Goal: Task Accomplishment & Management: Complete application form

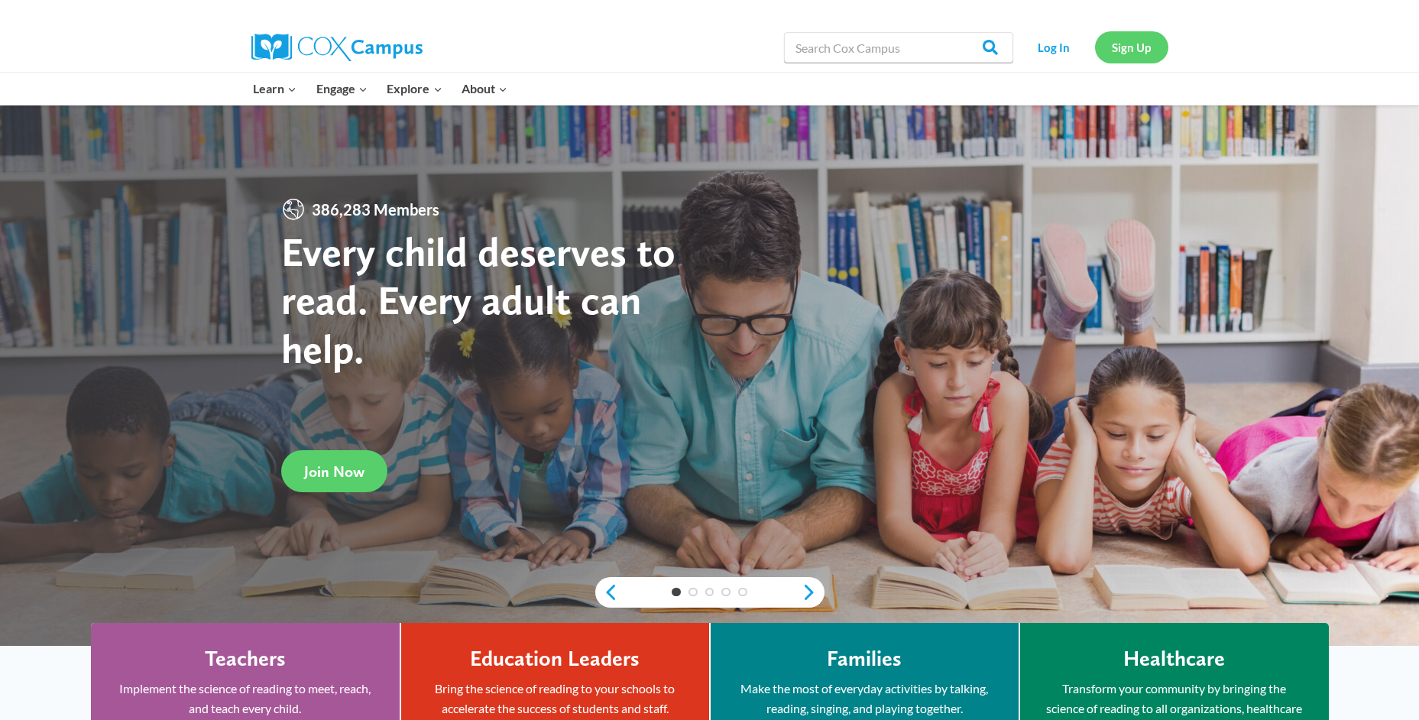
click at [1129, 49] on link "Sign Up" at bounding box center [1131, 46] width 73 height 31
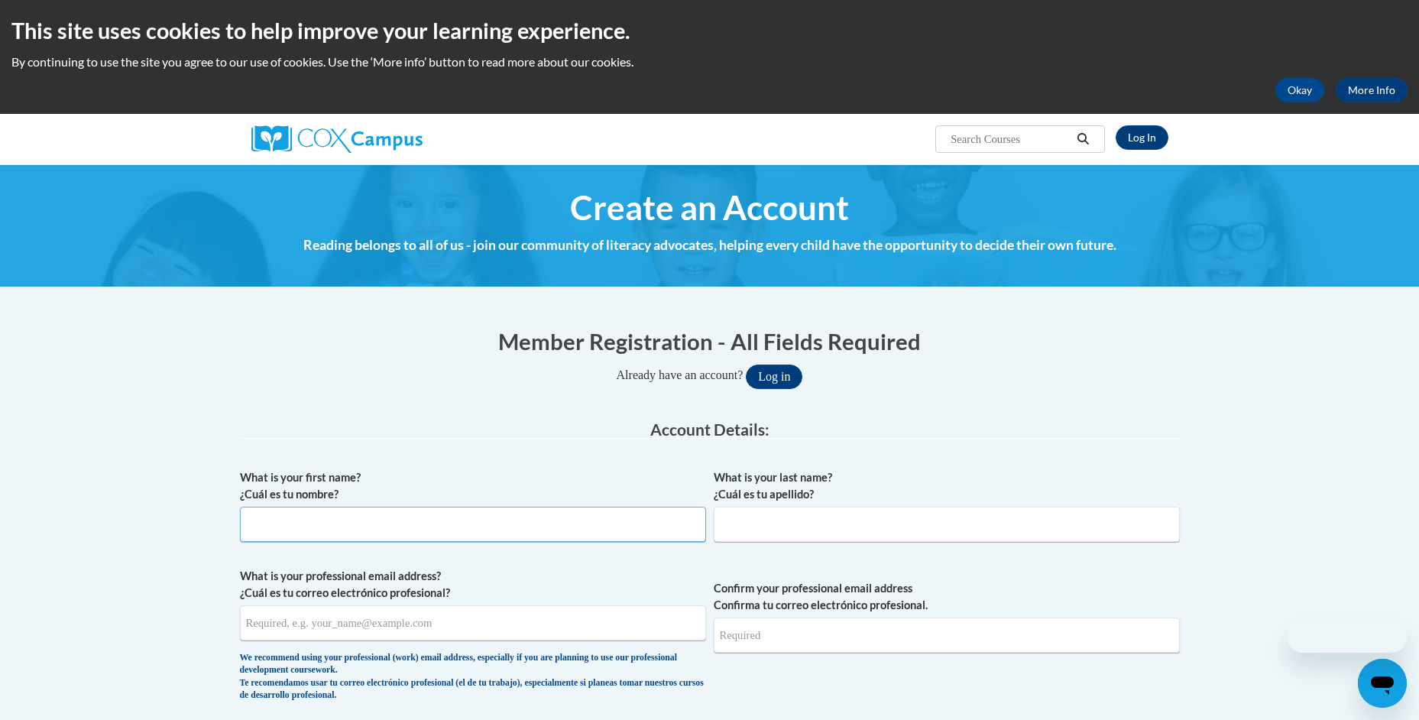
click at [407, 522] on input "What is your first name? ¿Cuál es tu nombre?" at bounding box center [473, 524] width 466 height 35
type input "Shawanda"
type input "Murphy"
type input "shawandamurphy831@yahoo.com"
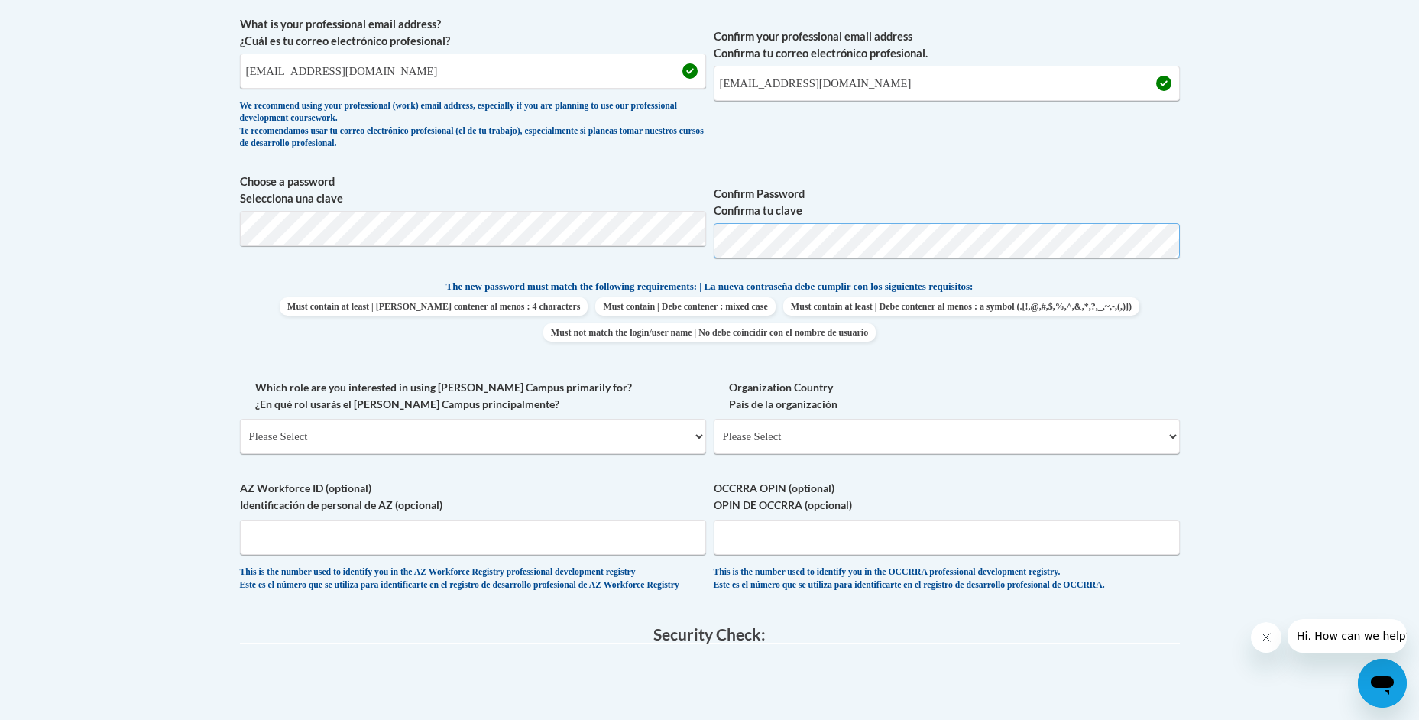
scroll to position [730, 0]
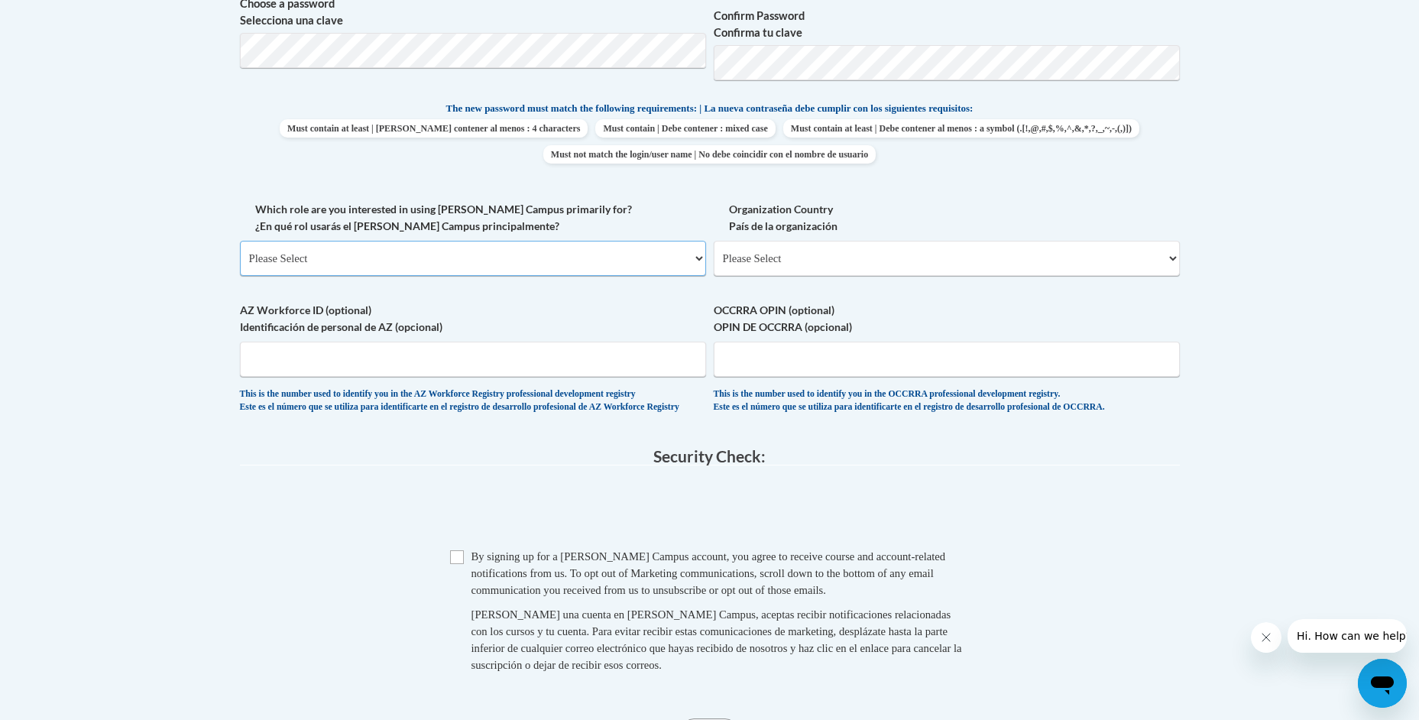
click at [703, 255] on select "Please Select College/University | Colegio/Universidad Community/Nonprofit Part…" at bounding box center [473, 258] width 466 height 35
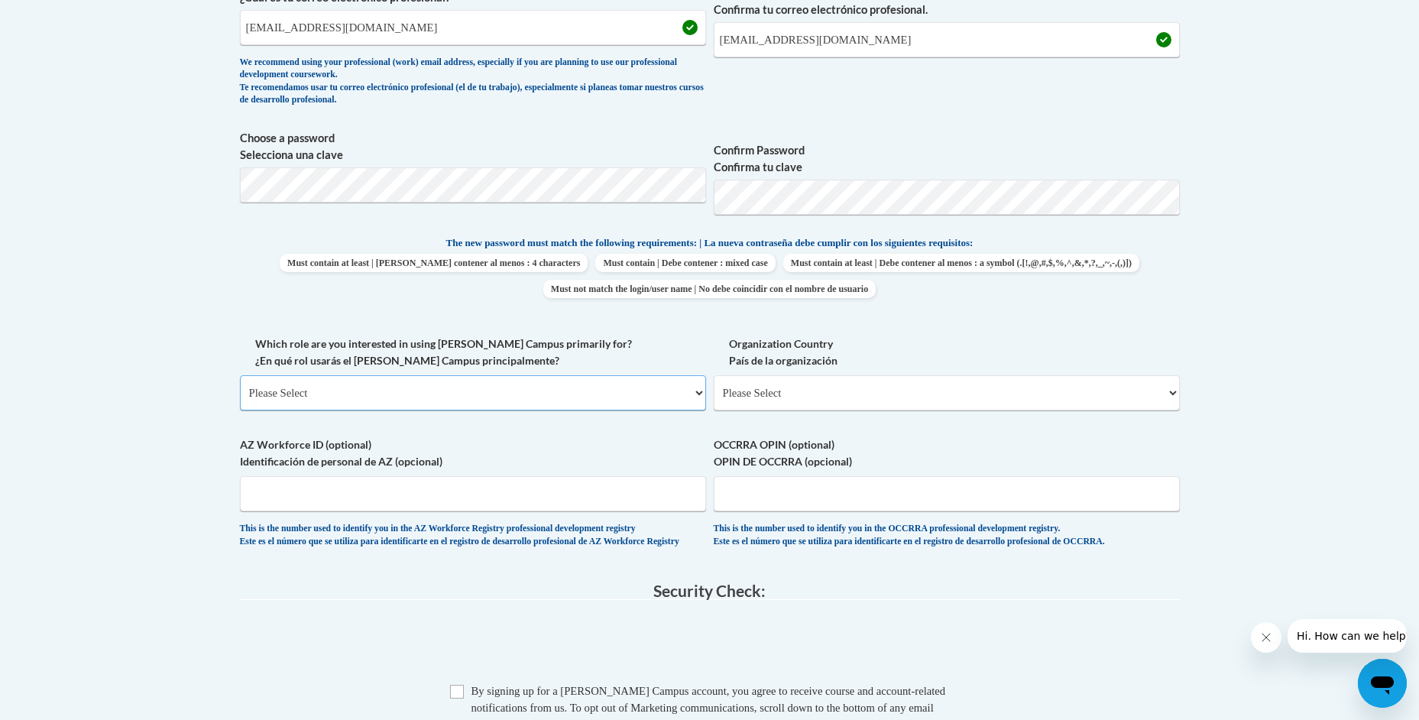
scroll to position [501, 0]
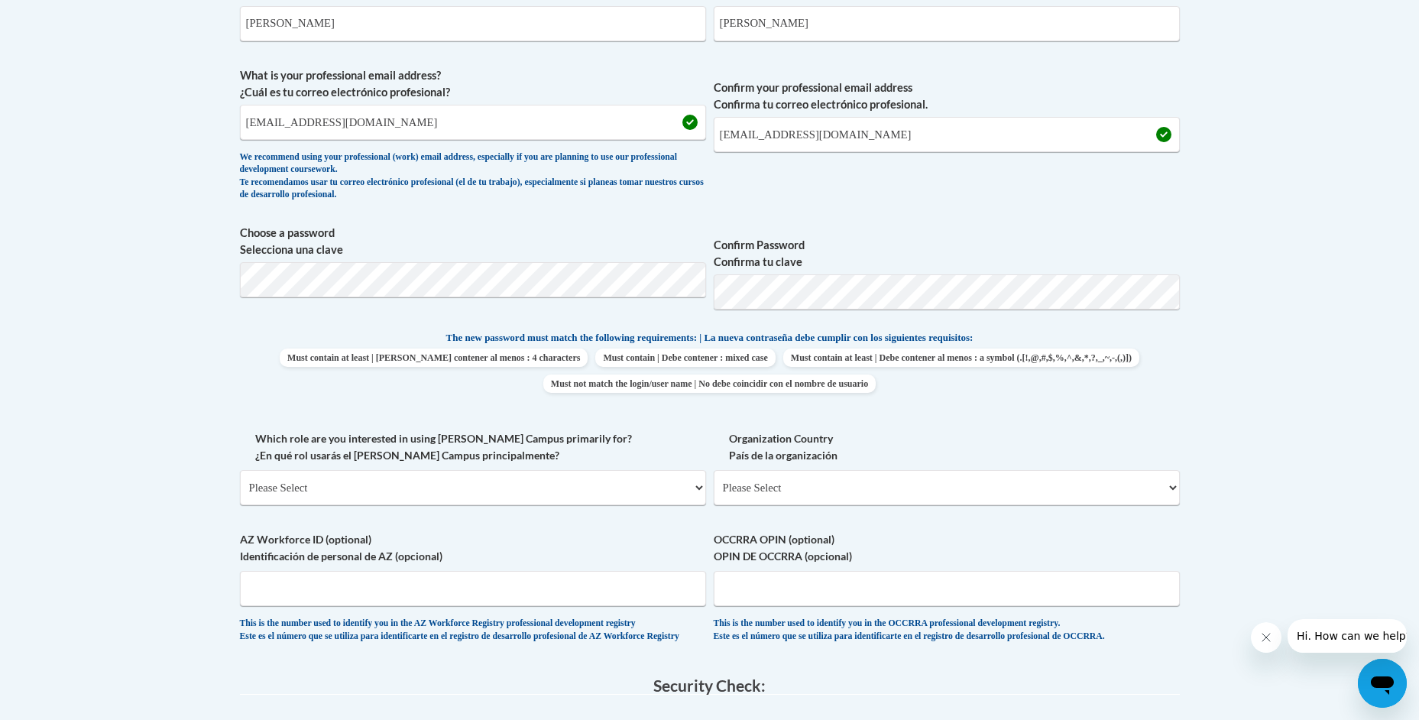
click at [1038, 222] on div "What is your first name? ¿Cuál es tu nombre? Shawanda What is your last name? ¿…" at bounding box center [710, 309] width 940 height 697
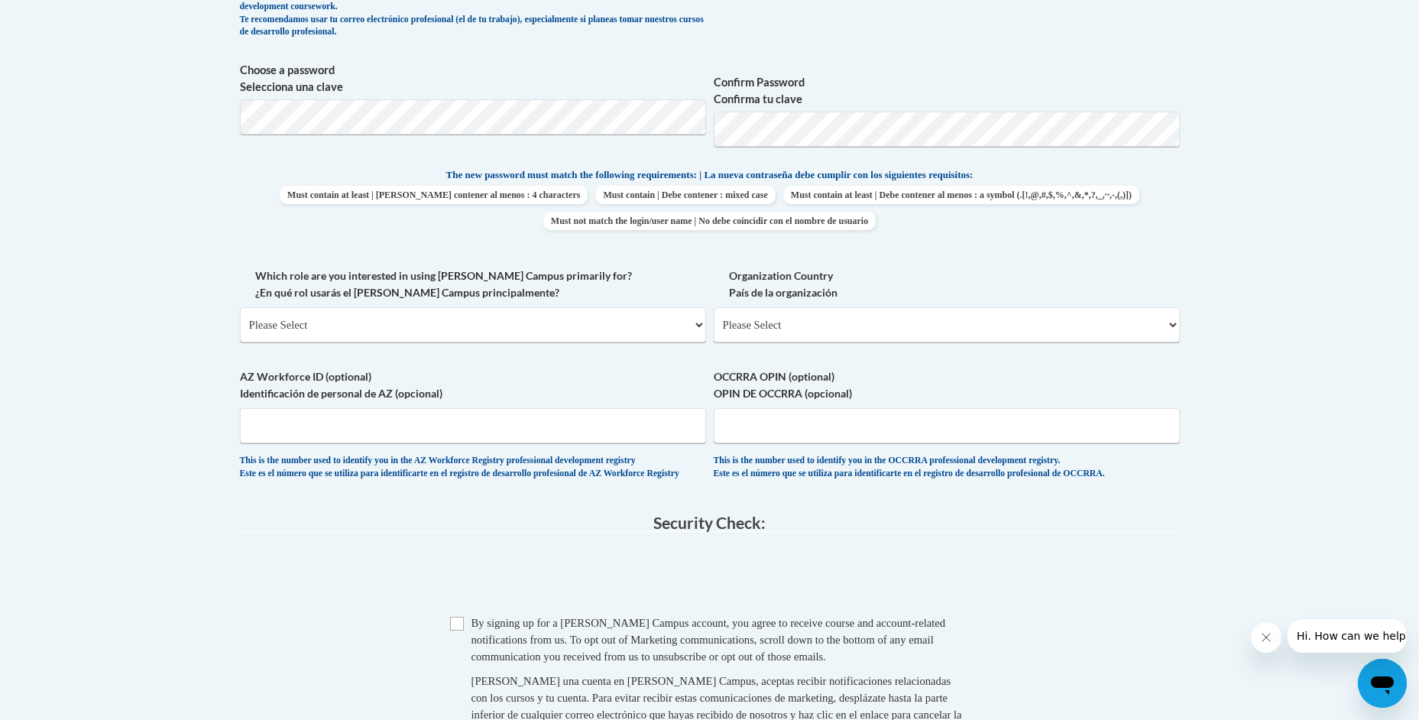
scroll to position [653, 0]
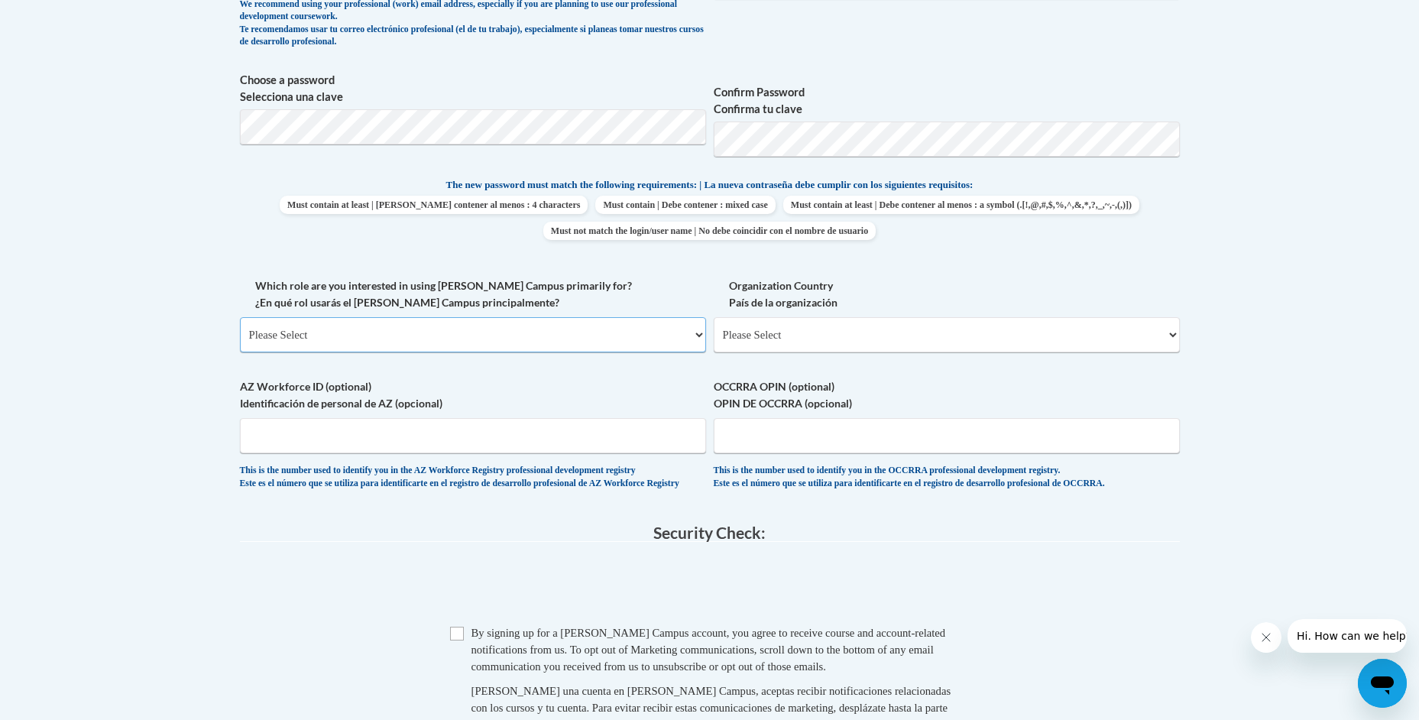
click at [685, 334] on select "Please Select College/University | Colegio/Universidad Community/Nonprofit Part…" at bounding box center [473, 334] width 466 height 35
select select "fbf2d438-af2f-41f8-98f1-81c410e29de3"
click at [240, 317] on select "Please Select College/University | Colegio/Universidad Community/Nonprofit Part…" at bounding box center [473, 334] width 466 height 35
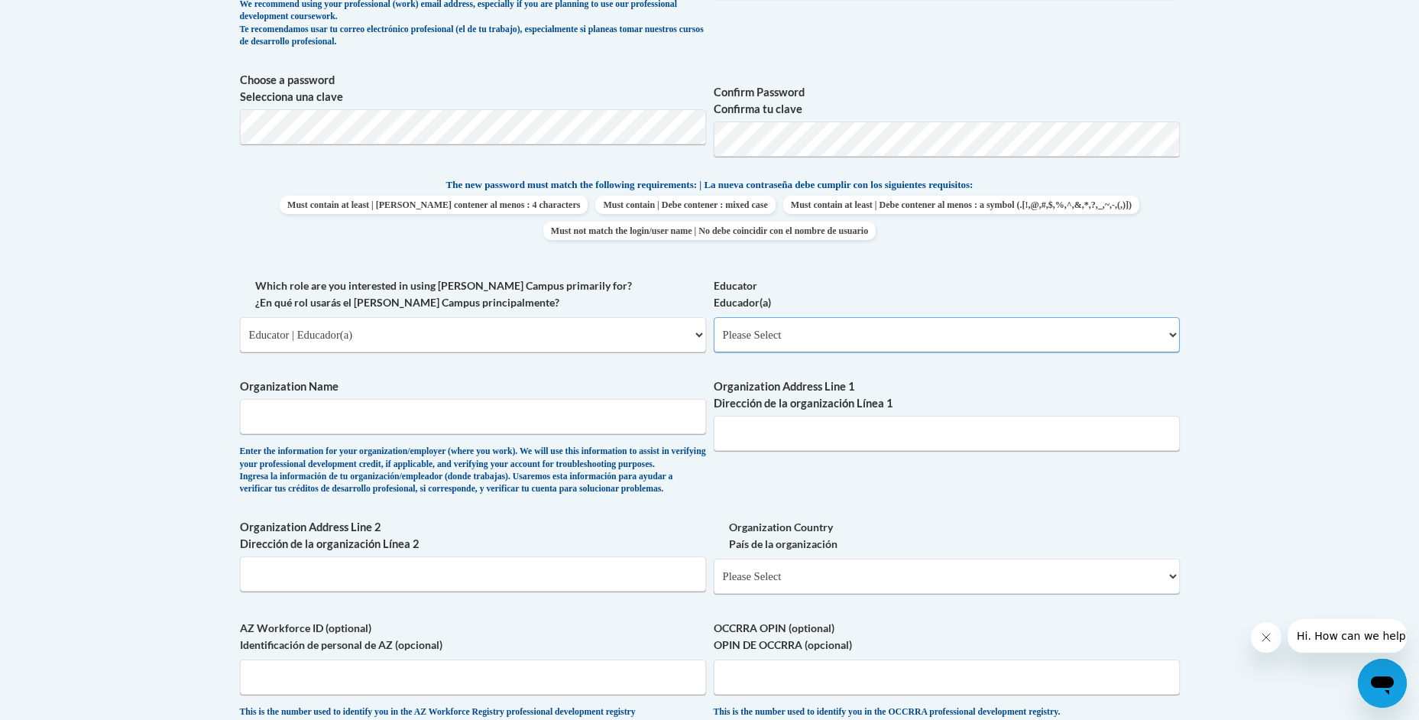
click at [1172, 335] on select "Please Select Early Learning/Daycare Teacher/Family Home Care Provider | Maestr…" at bounding box center [947, 334] width 466 height 35
click at [714, 317] on select "Please Select Early Learning/Daycare Teacher/Family Home Care Provider | Maestr…" at bounding box center [947, 334] width 466 height 35
click at [1169, 327] on select "Please Select Early Learning/Daycare Teacher/Family Home Care Provider | Maestr…" at bounding box center [947, 334] width 466 height 35
select select "5e2af403-4f2c-4e49-a02f-103e55d7b75b"
click at [714, 317] on select "Please Select Early Learning/Daycare Teacher/Family Home Care Provider | Maestr…" at bounding box center [947, 334] width 466 height 35
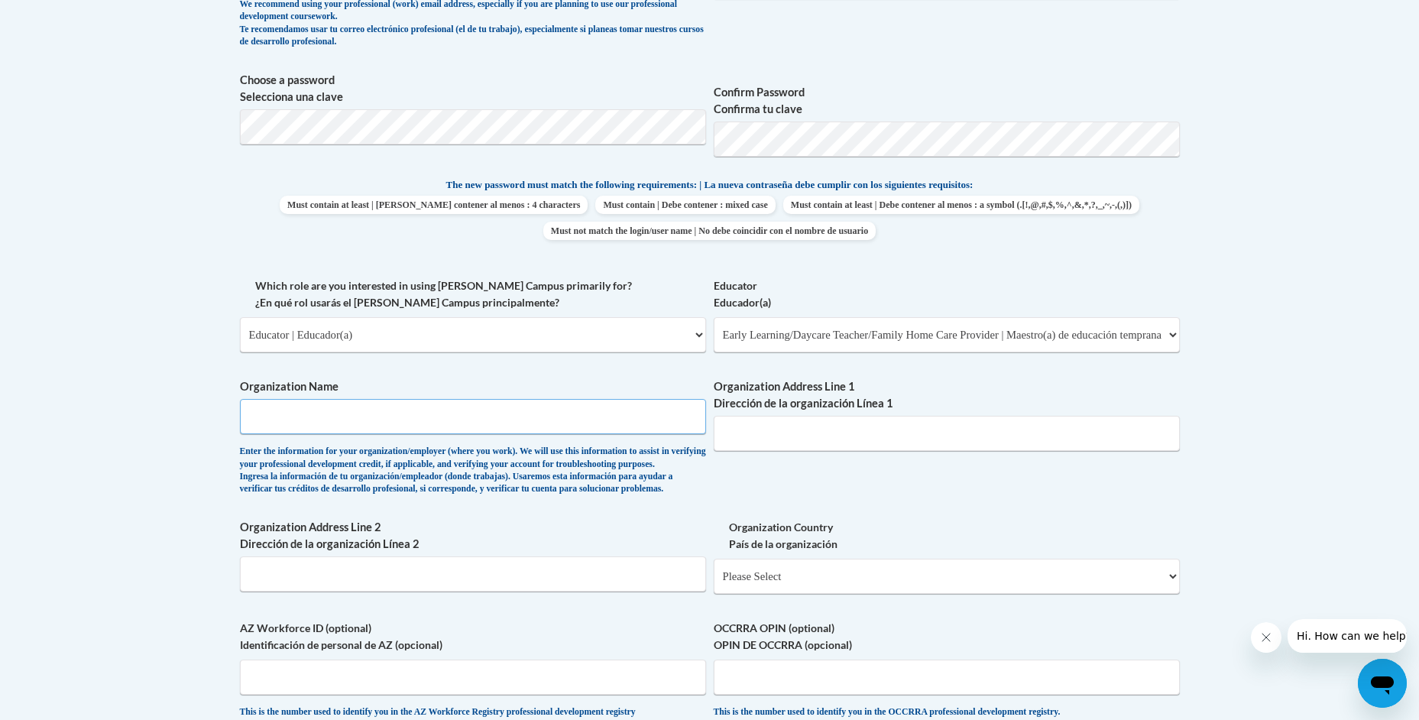
click at [360, 412] on input "Organization Name" at bounding box center [473, 416] width 466 height 35
type input "Bowen East Headstart"
click at [901, 423] on input "Organization Address Line 1 Dirección de la organización Línea 1" at bounding box center [947, 433] width 466 height 35
type input "13"
click at [400, 417] on input "Bowen East Headstart" at bounding box center [473, 416] width 466 height 35
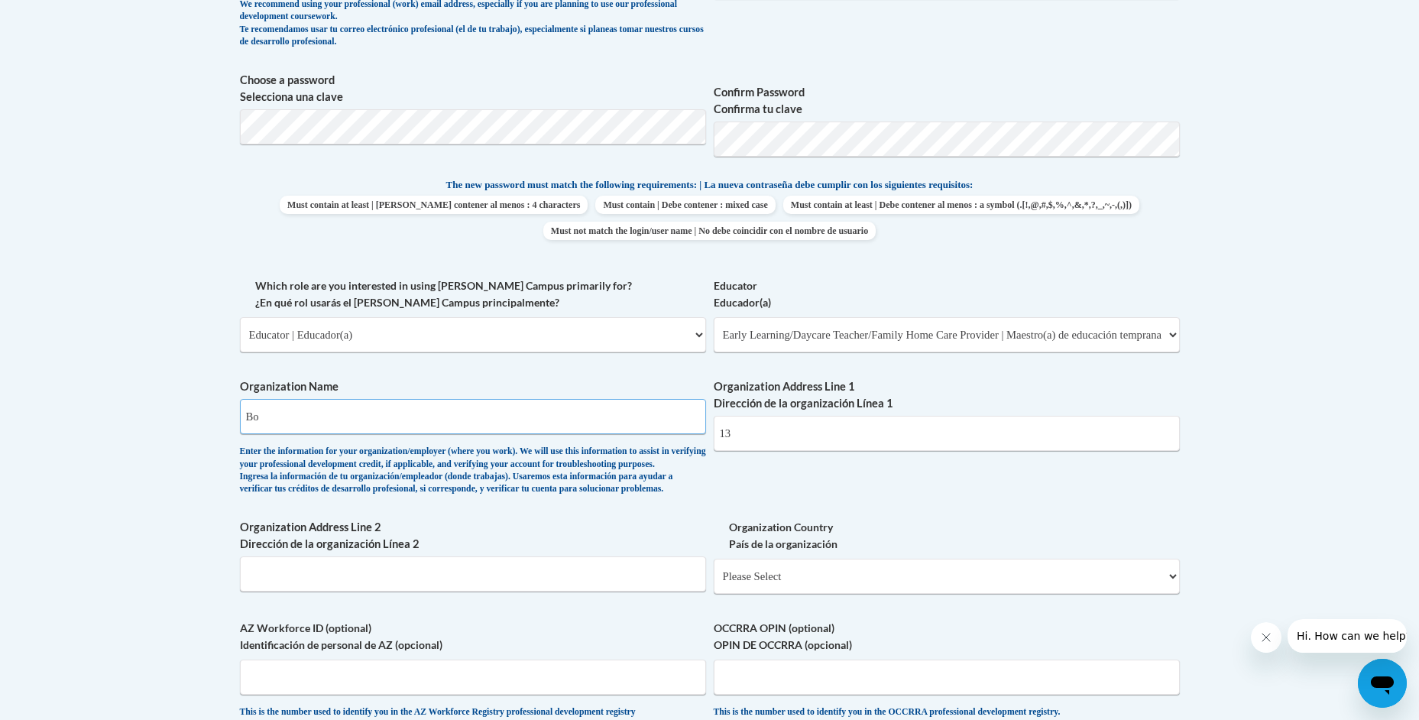
type input "B"
click at [612, 423] on input "Community Action Committe Chambers -Tallapoosa -Cossa Head Start" at bounding box center [473, 416] width 466 height 35
type input "Community Action Committe Chambers -Tallapoosa -Cossa Head Start Program"
click at [745, 429] on input "13" at bounding box center [947, 433] width 466 height 35
type input "1"
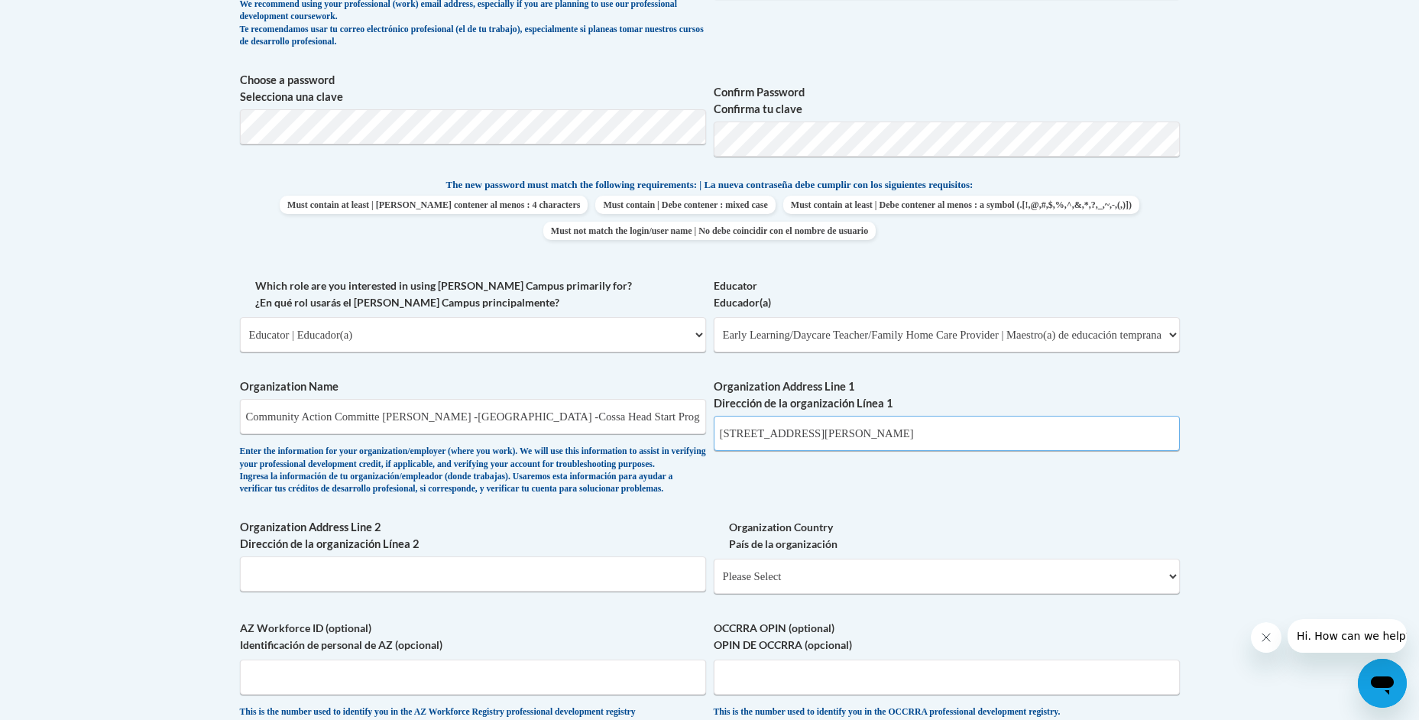
click at [742, 434] on input "170 Broadnax Street" at bounding box center [947, 433] width 466 height 35
click at [922, 433] on input "170 S Broadnax Street" at bounding box center [947, 433] width 466 height 35
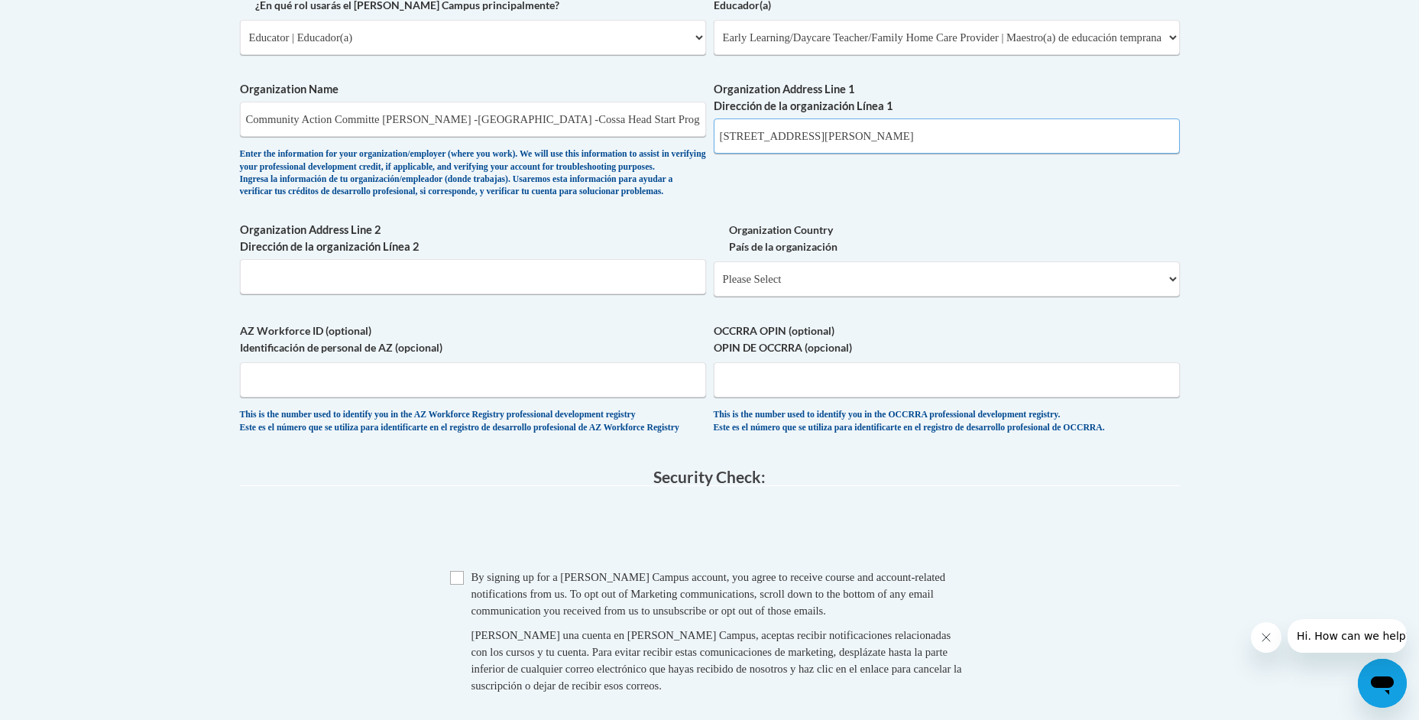
scroll to position [959, 0]
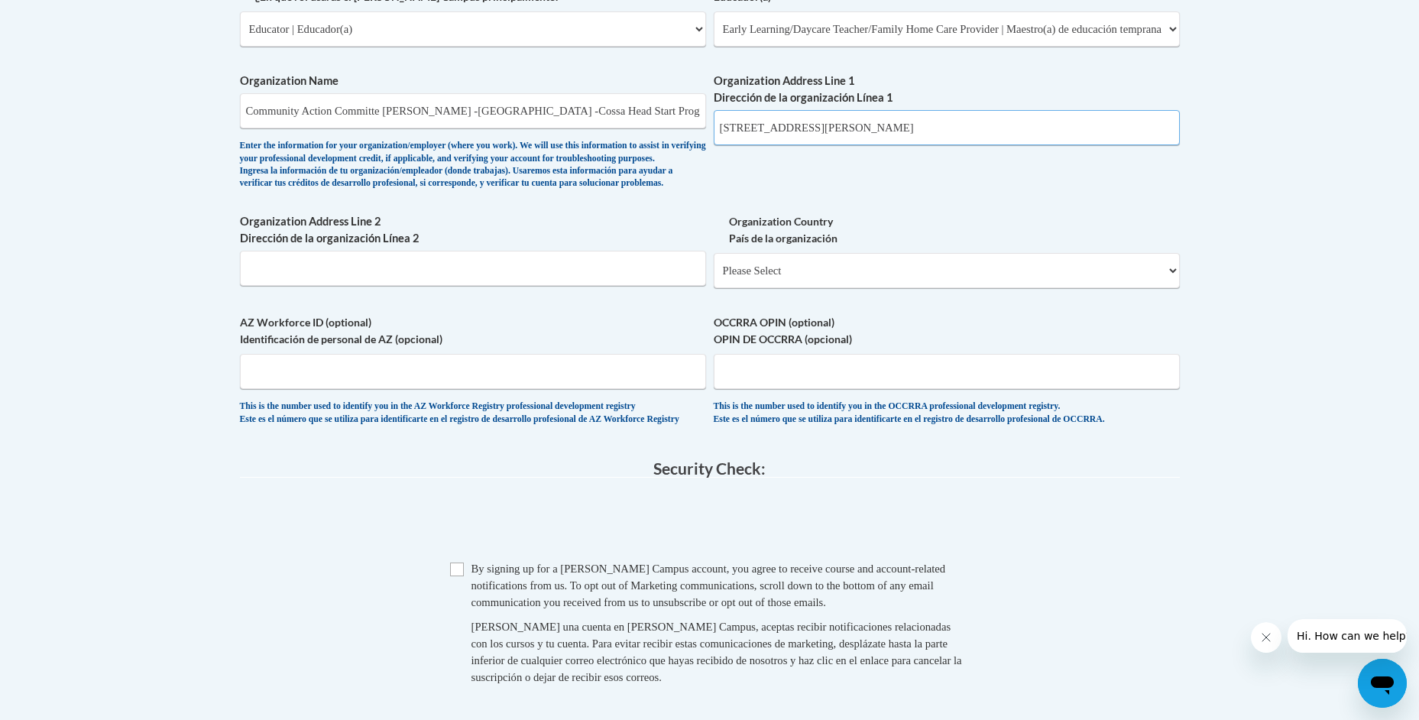
type input "170 S Broadnax Street Dadeville, Al, 36853"
click at [1172, 288] on select "Please Select United States | Estados Unidos Outside of the United States | Fue…" at bounding box center [947, 270] width 466 height 35
select select "ad49bcad-a171-4b2e-b99c-48b446064914"
click at [714, 277] on select "Please Select United States | Estados Unidos Outside of the United States | Fue…" at bounding box center [947, 270] width 466 height 35
select select
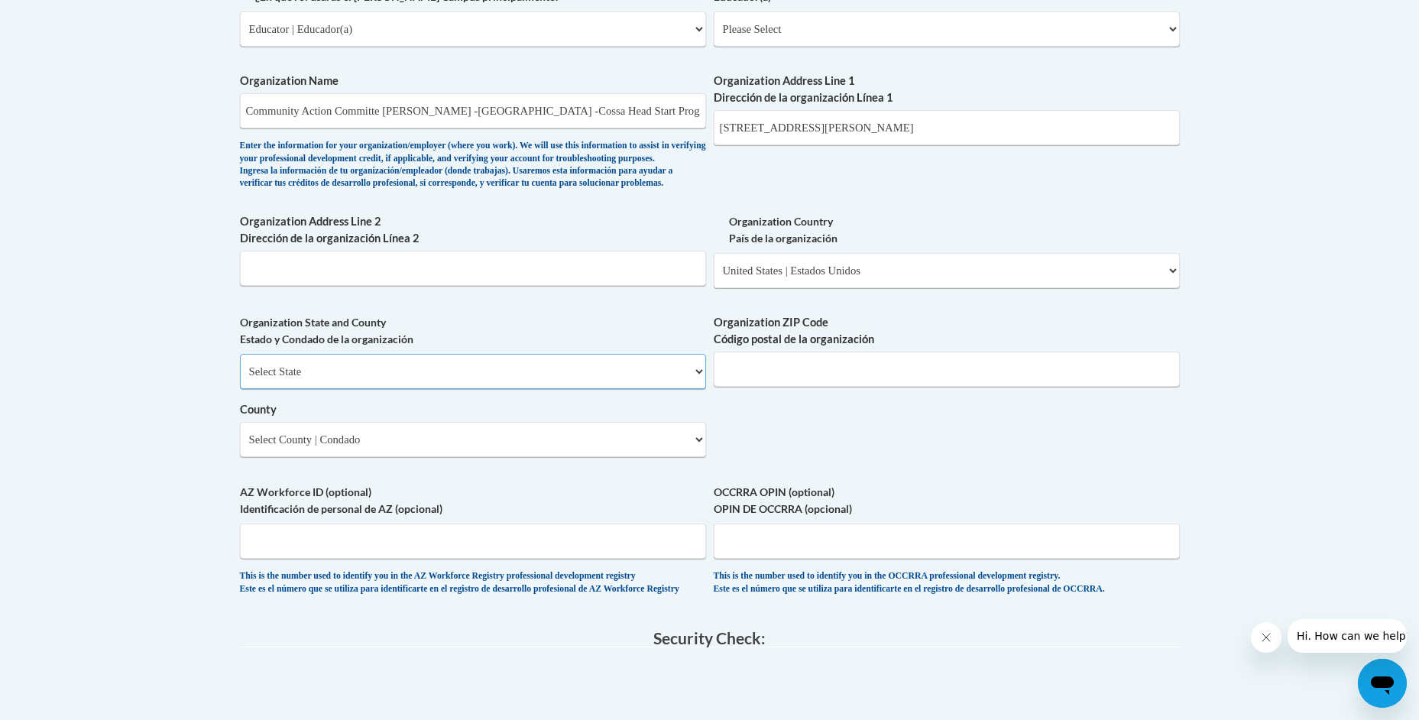
click at [693, 389] on select "Select State Alabama Alaska Arizona Arkansas California Colorado Connecticut De…" at bounding box center [473, 371] width 466 height 35
select select "Alabama"
click at [240, 379] on select "Select State Alabama Alaska Arizona Arkansas California Colorado Connecticut De…" at bounding box center [473, 371] width 466 height 35
click at [891, 387] on input "Organization ZIP Code Código postal de la organización" at bounding box center [947, 369] width 466 height 35
type input "36853"
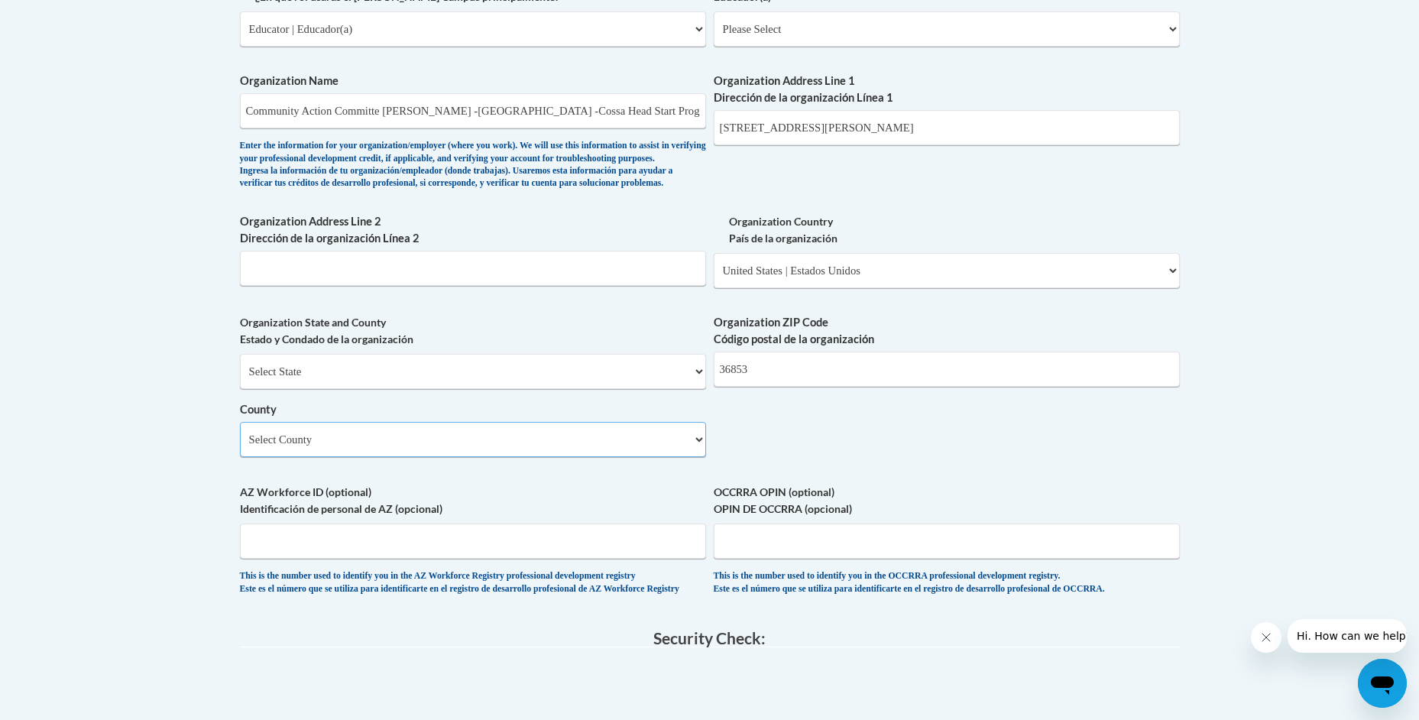
click at [695, 457] on select "Select County Autauga Baldwin Barbour Bibb Blount Bullock Butler Calhoun Chambe…" at bounding box center [473, 439] width 466 height 35
click at [240, 447] on select "Select County Autauga Baldwin Barbour Bibb Blount Bullock Butler Calhoun Chambe…" at bounding box center [473, 439] width 466 height 35
click at [695, 457] on select "Select County Autauga Baldwin Barbour Bibb Blount Bullock Butler Calhoun Chambe…" at bounding box center [473, 439] width 466 height 35
select select "Tallapoosa"
click at [240, 447] on select "Select County Autauga Baldwin Barbour Bibb Blount Bullock Butler Calhoun Chambe…" at bounding box center [473, 439] width 466 height 35
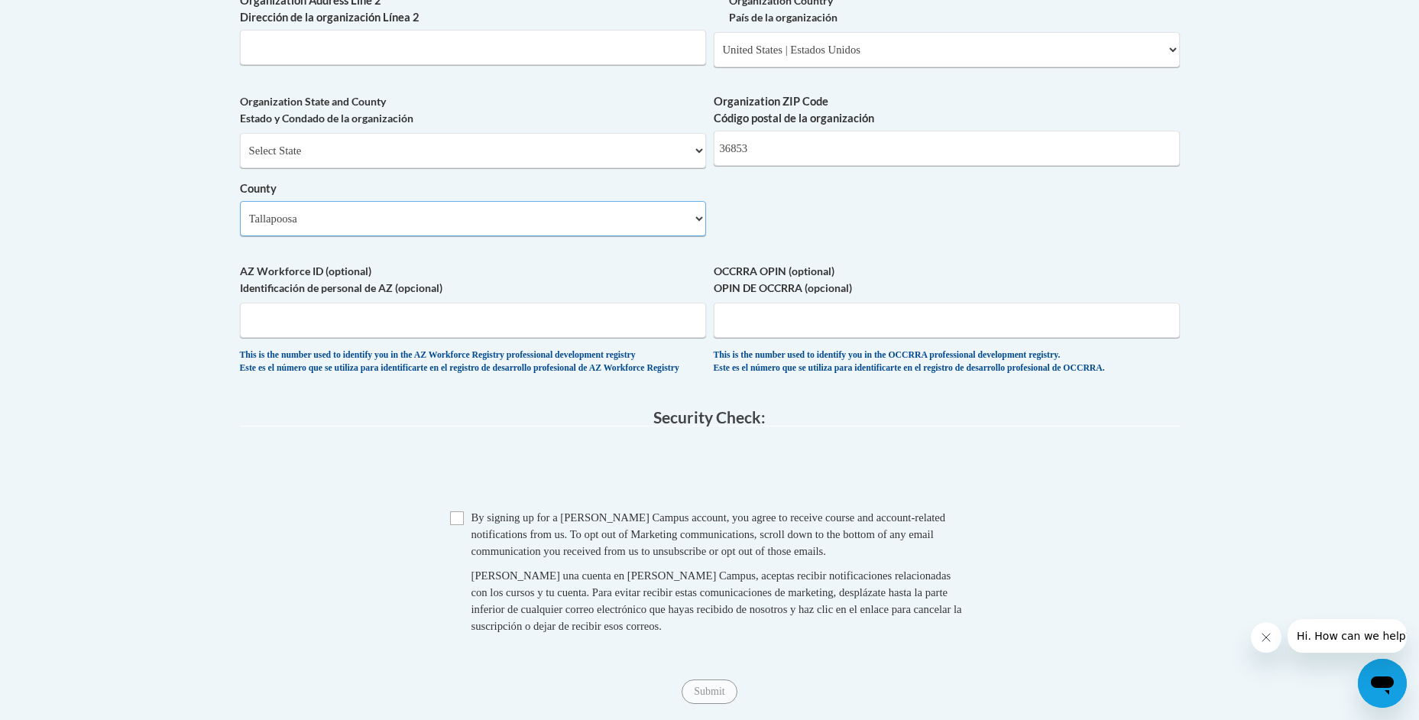
scroll to position [1188, 0]
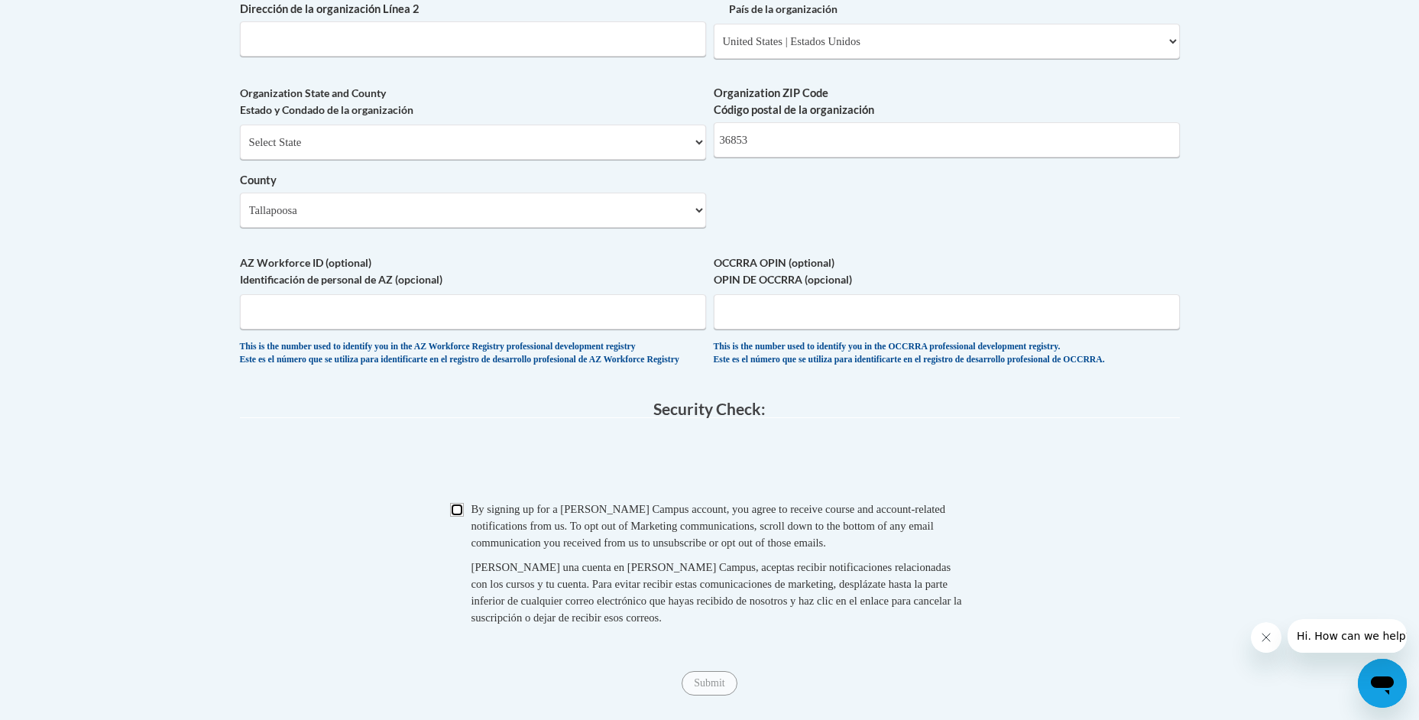
click at [455, 517] on input "Checkbox" at bounding box center [457, 510] width 14 height 14
checkbox input "true"
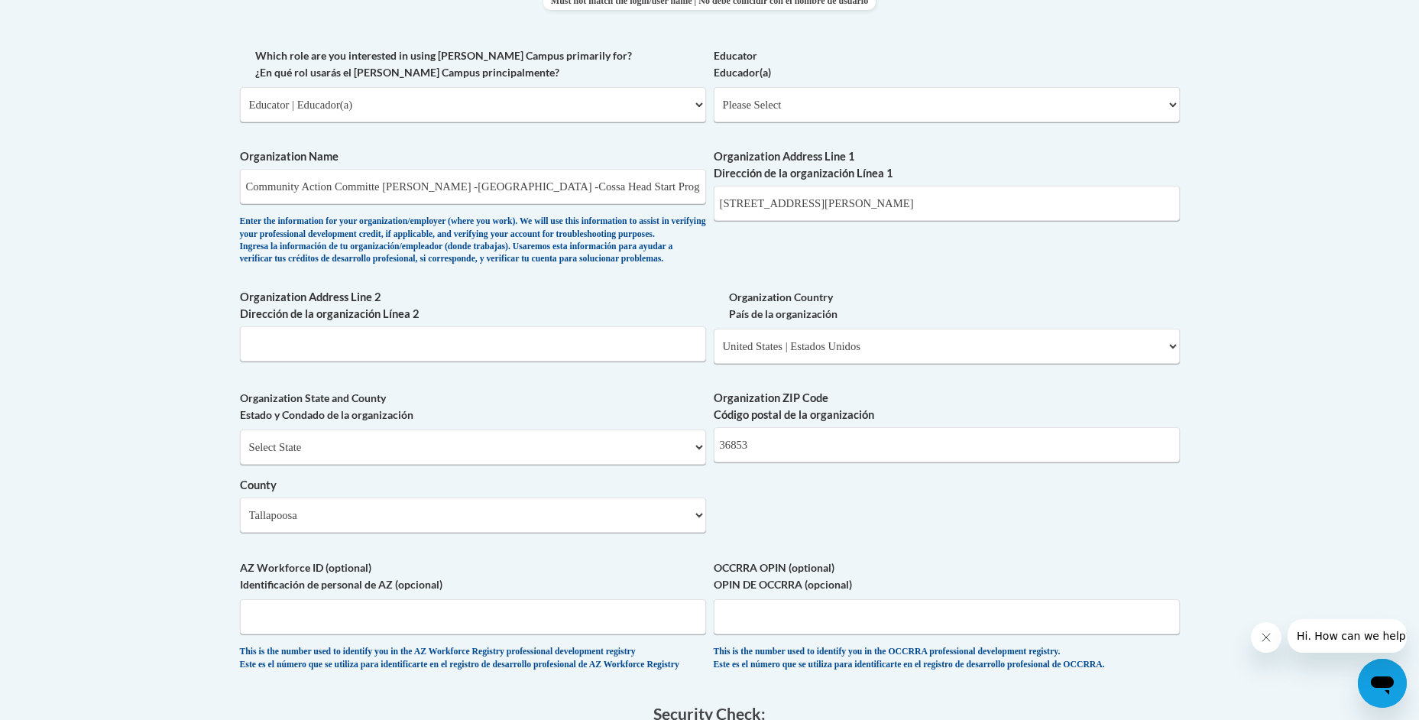
scroll to position [883, 0]
click at [1176, 102] on select "Please Select Early Learning/Daycare Teacher/Family Home Care Provider | Maestr…" at bounding box center [947, 105] width 466 height 35
select select "5e2af403-4f2c-4e49-a02f-103e55d7b75b"
click at [714, 88] on select "Please Select Early Learning/Daycare Teacher/Family Home Care Provider | Maestr…" at bounding box center [947, 105] width 466 height 35
select select "null"
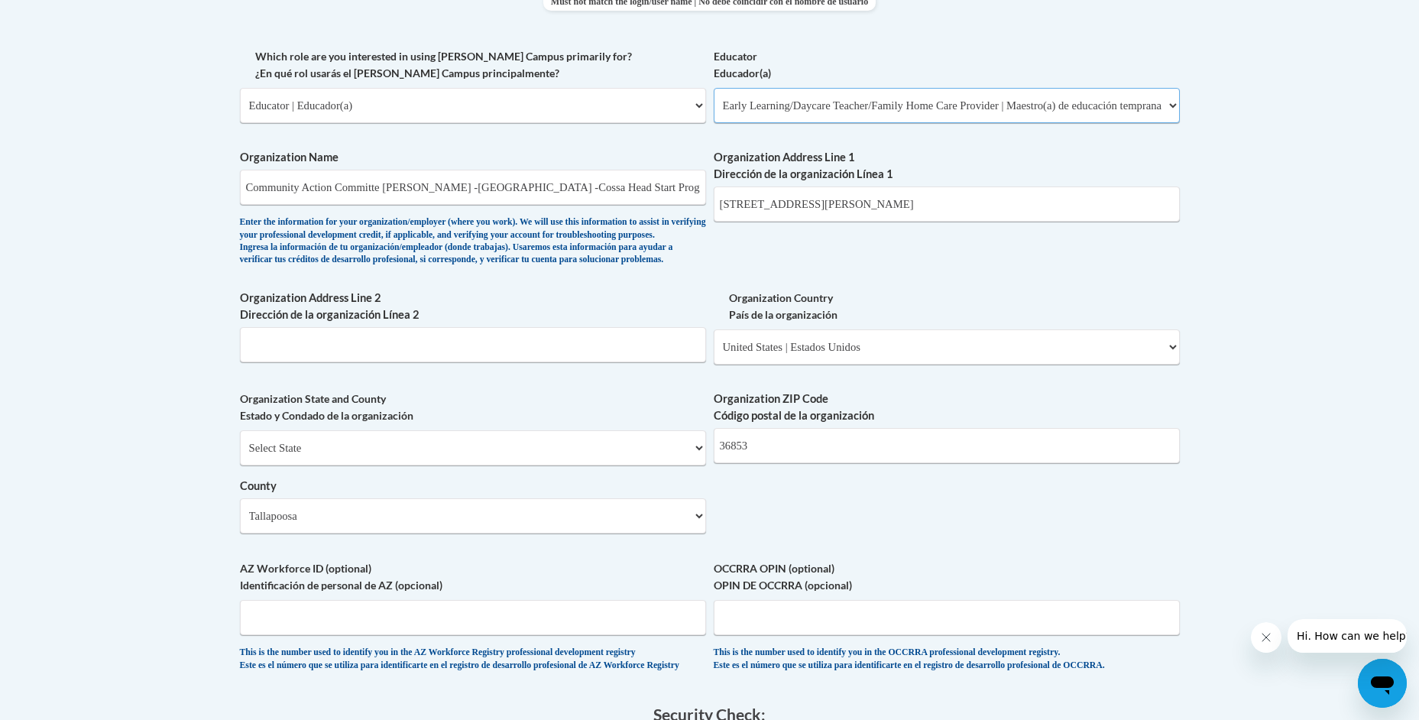
select select "null"
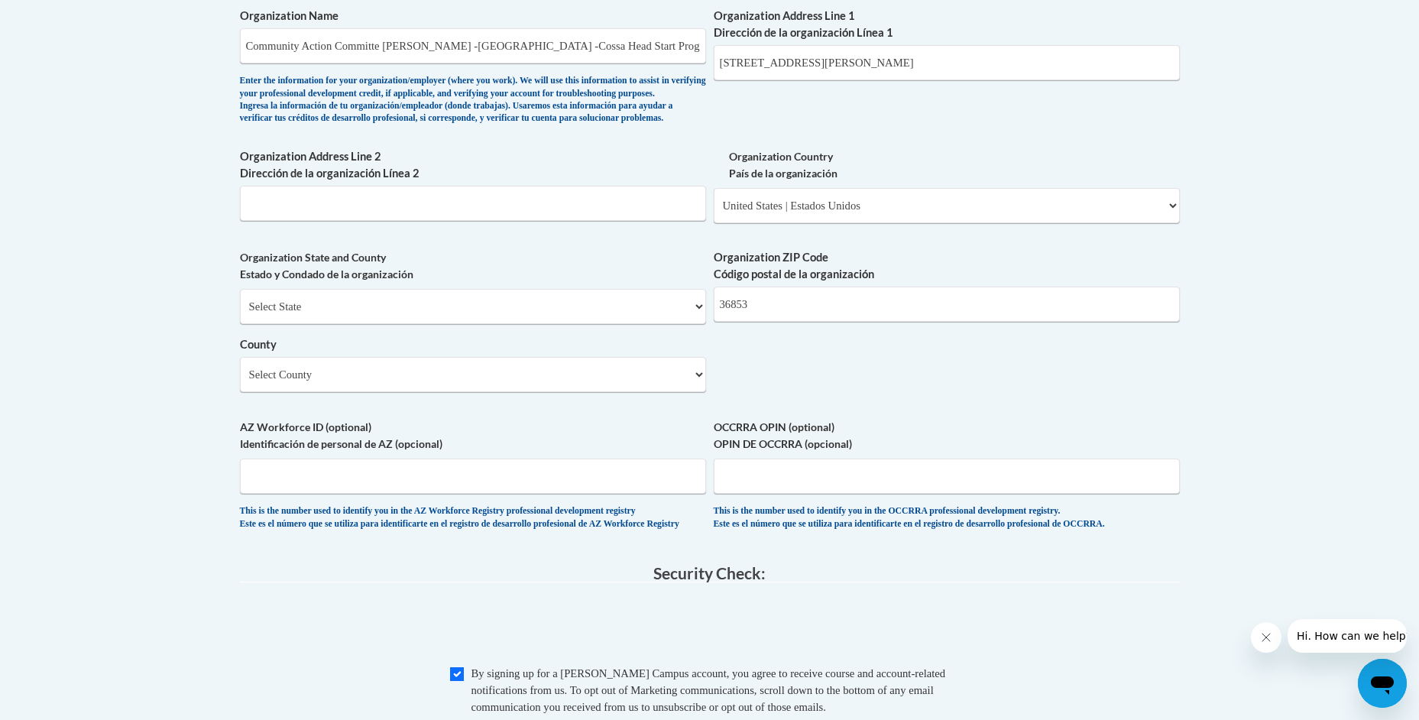
scroll to position [1036, 0]
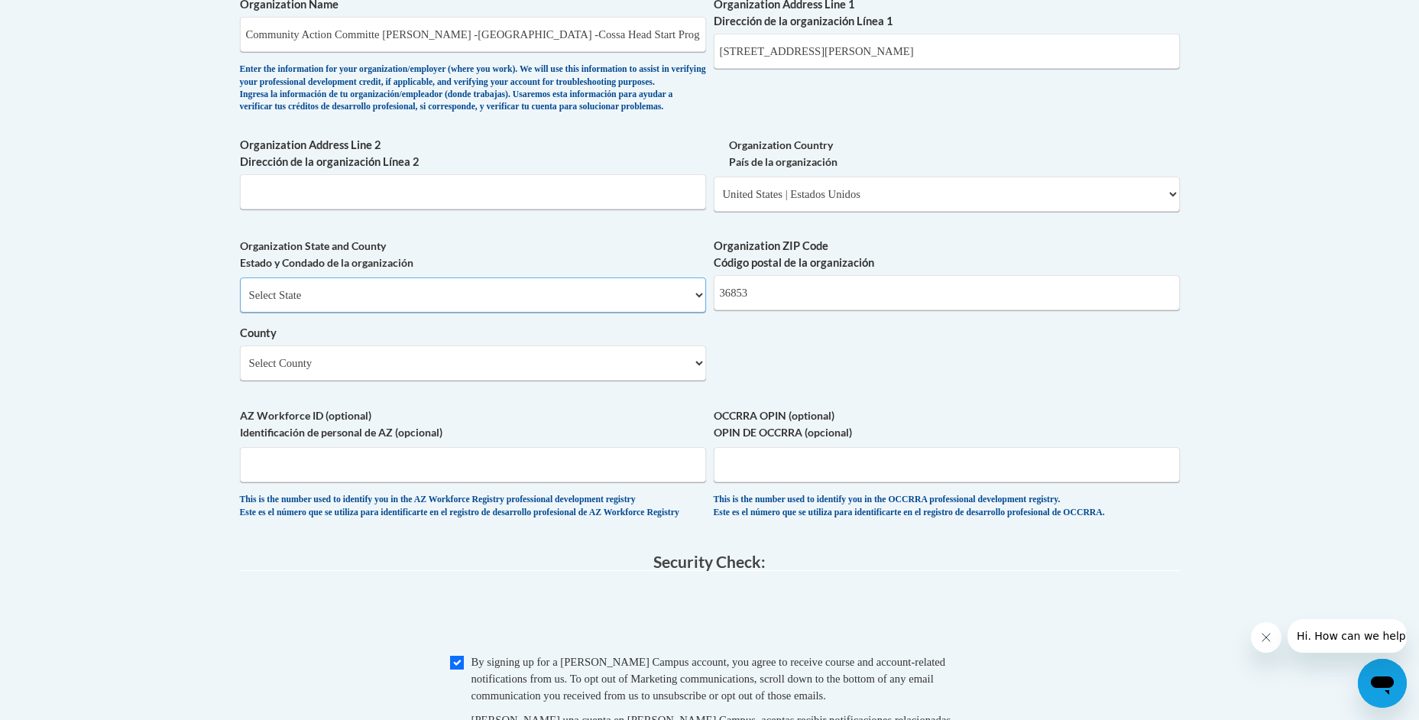
click at [699, 312] on select "Select State Alabama Alaska Arizona Arkansas California Colorado Connecticut De…" at bounding box center [473, 294] width 466 height 35
select select "Alabama"
click at [240, 303] on select "Select State Alabama Alaska Arizona Arkansas California Colorado Connecticut De…" at bounding box center [473, 294] width 466 height 35
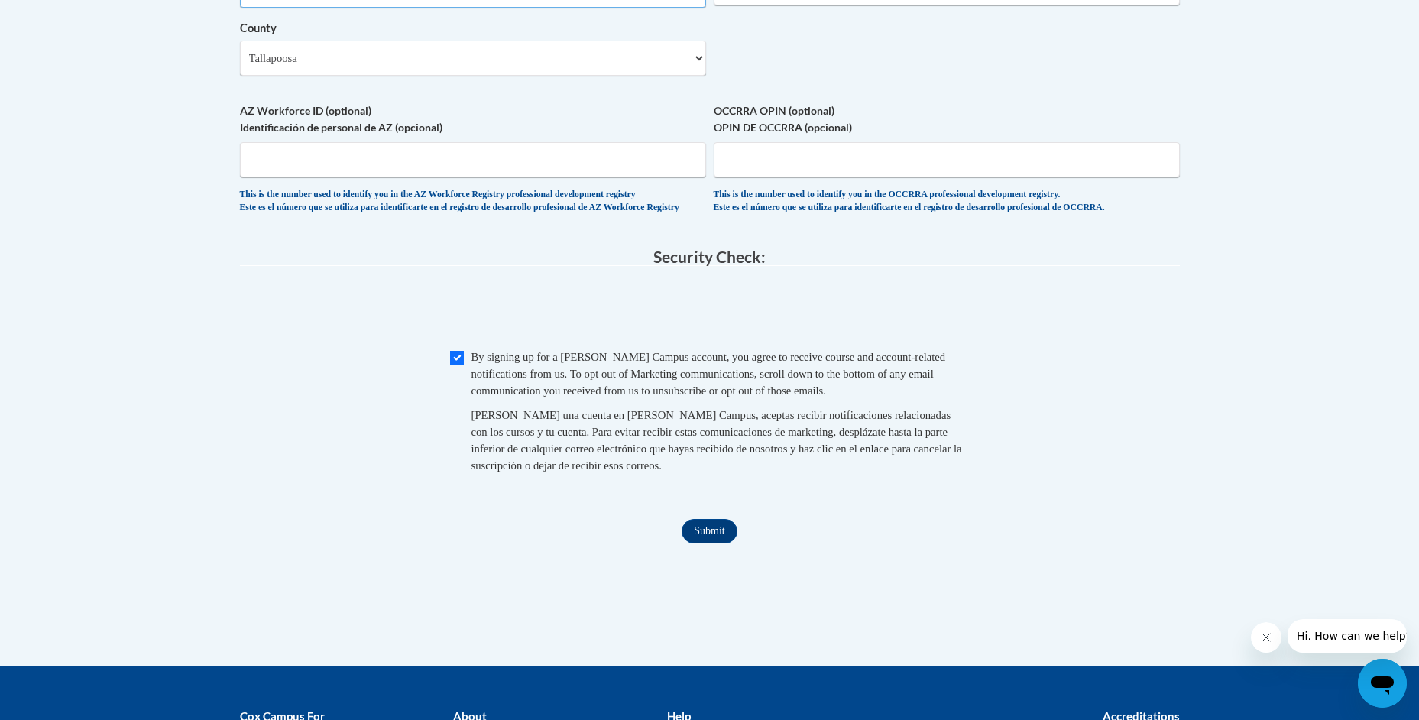
scroll to position [1341, 0]
click at [708, 543] on input "Submit" at bounding box center [709, 530] width 55 height 24
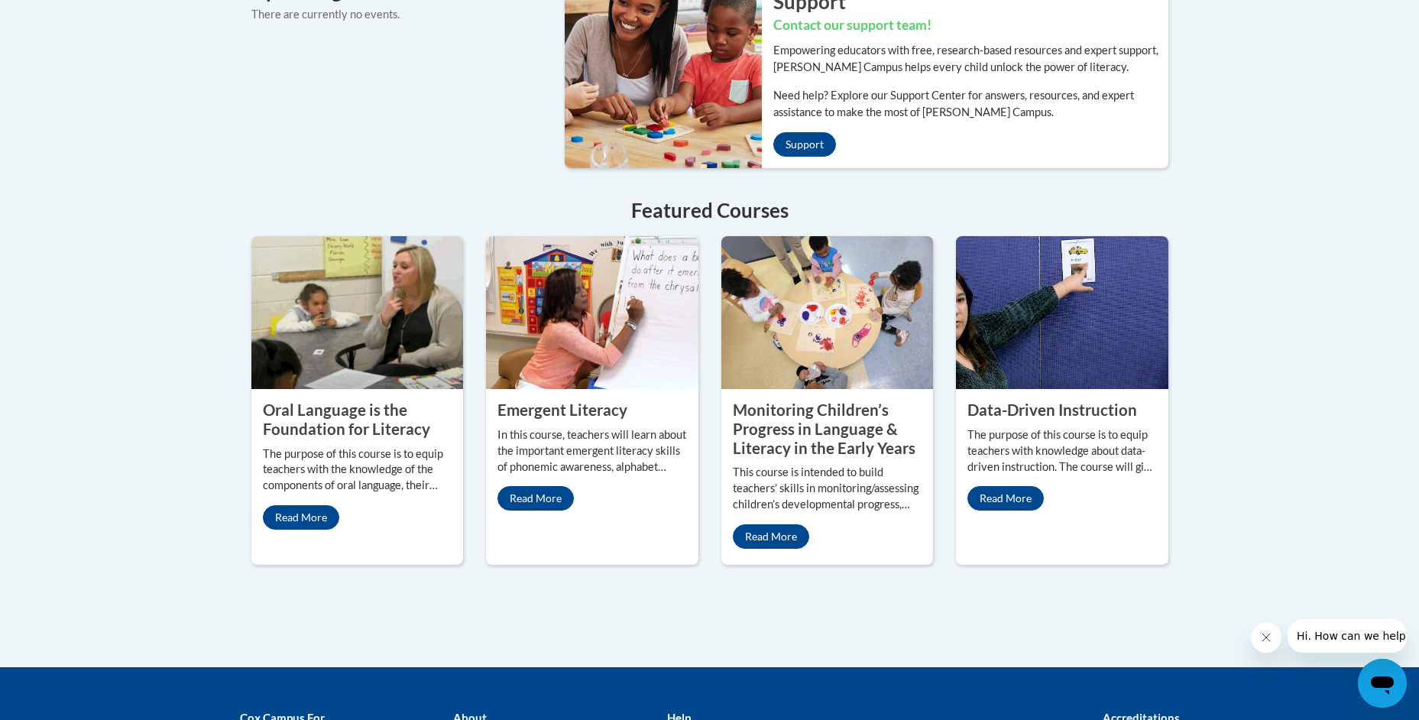
scroll to position [1244, 0]
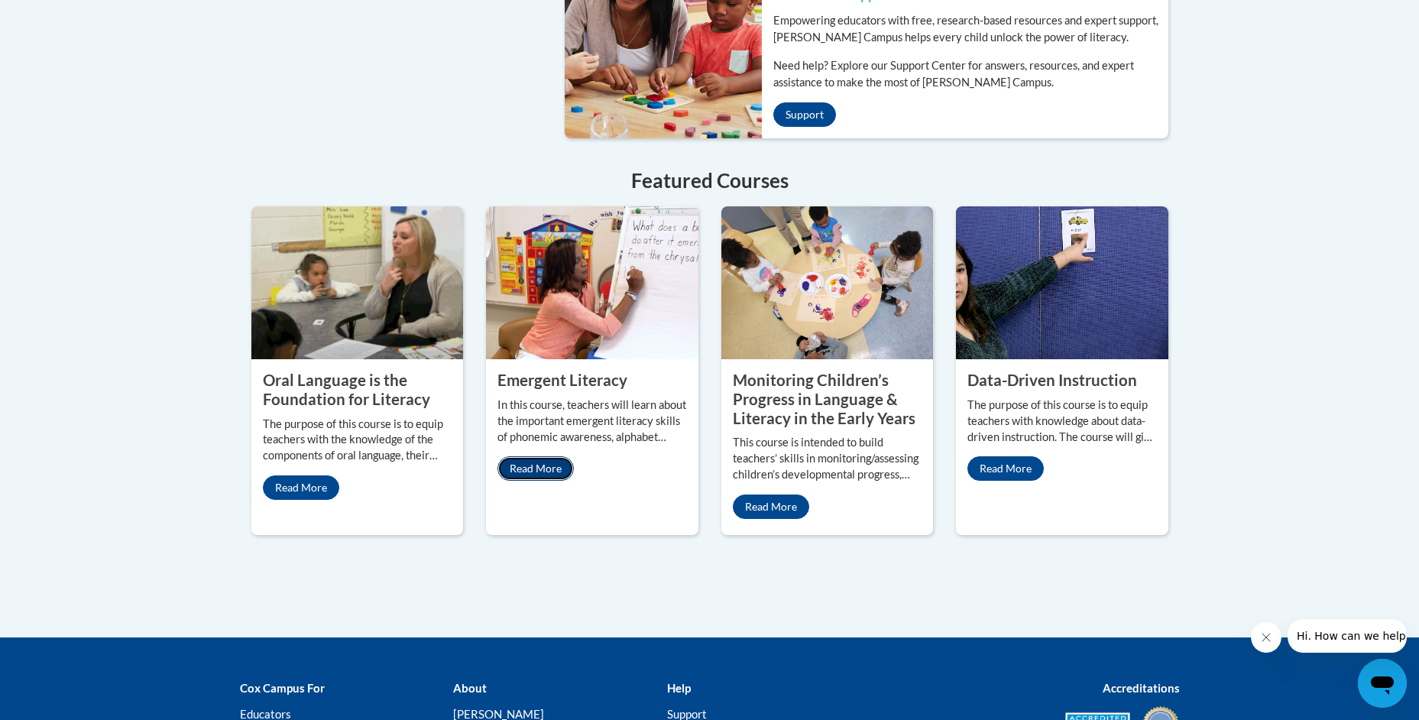
click at [555, 456] on link "Read More" at bounding box center [536, 468] width 76 height 24
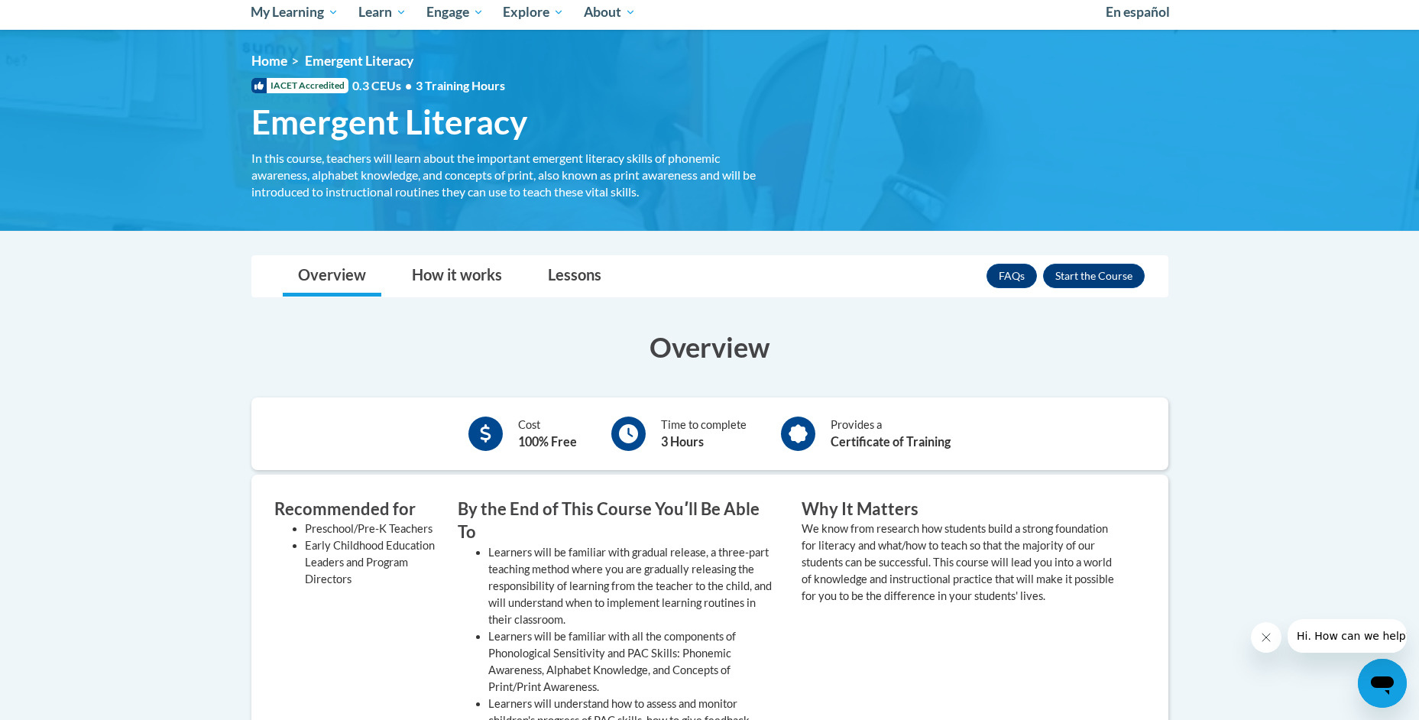
scroll to position [153, 0]
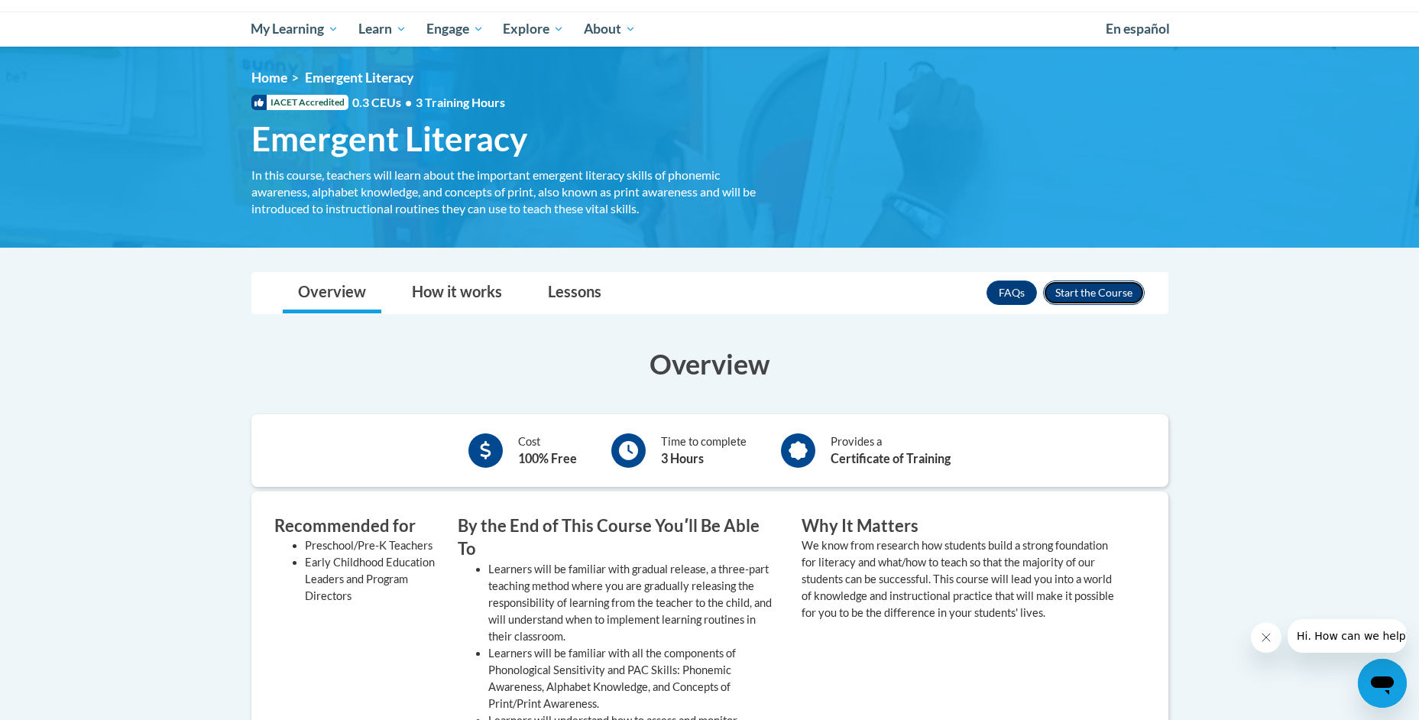
click at [1077, 285] on button "Enroll" at bounding box center [1094, 292] width 102 height 24
click at [1084, 215] on div "<en>Home</en><fr>Accueil</fr><de>Zuhause</de><it>Casa</it><es>Casa</es><pt>Casa…" at bounding box center [710, 147] width 963 height 155
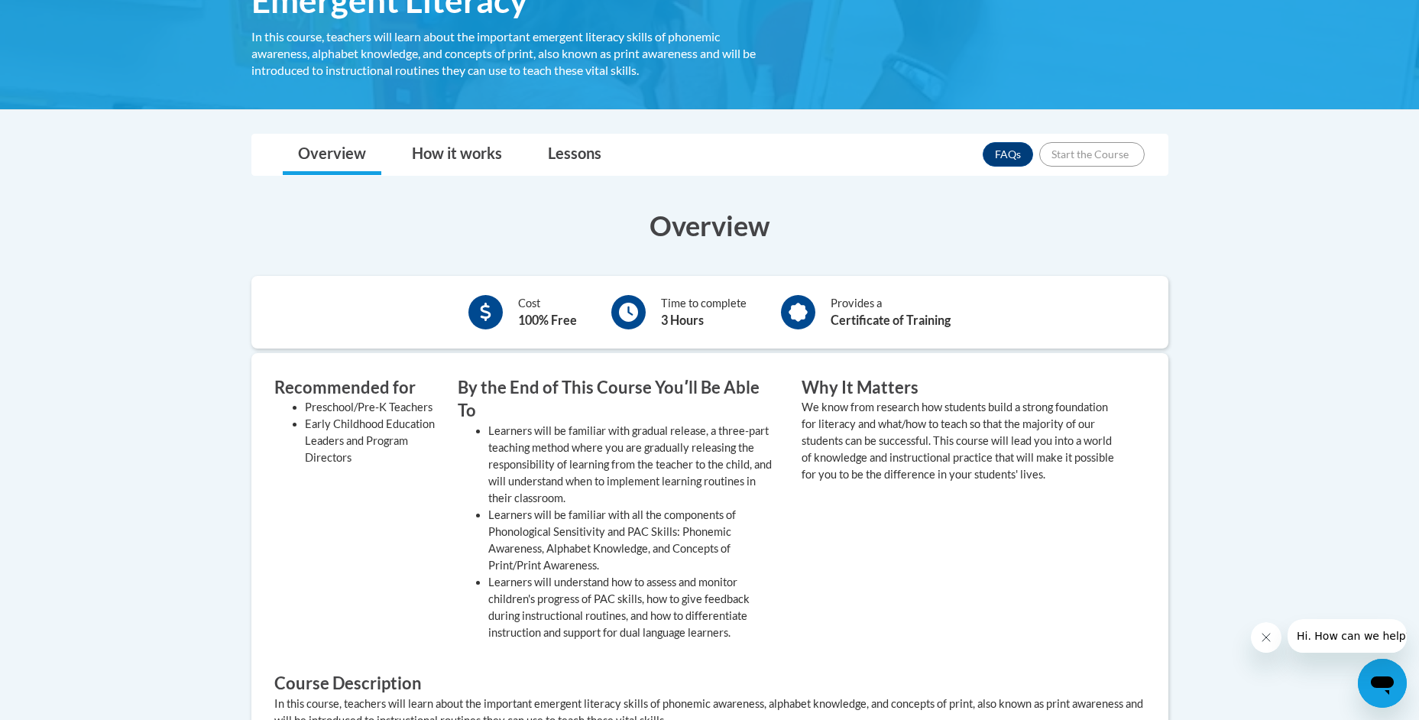
scroll to position [440, 0]
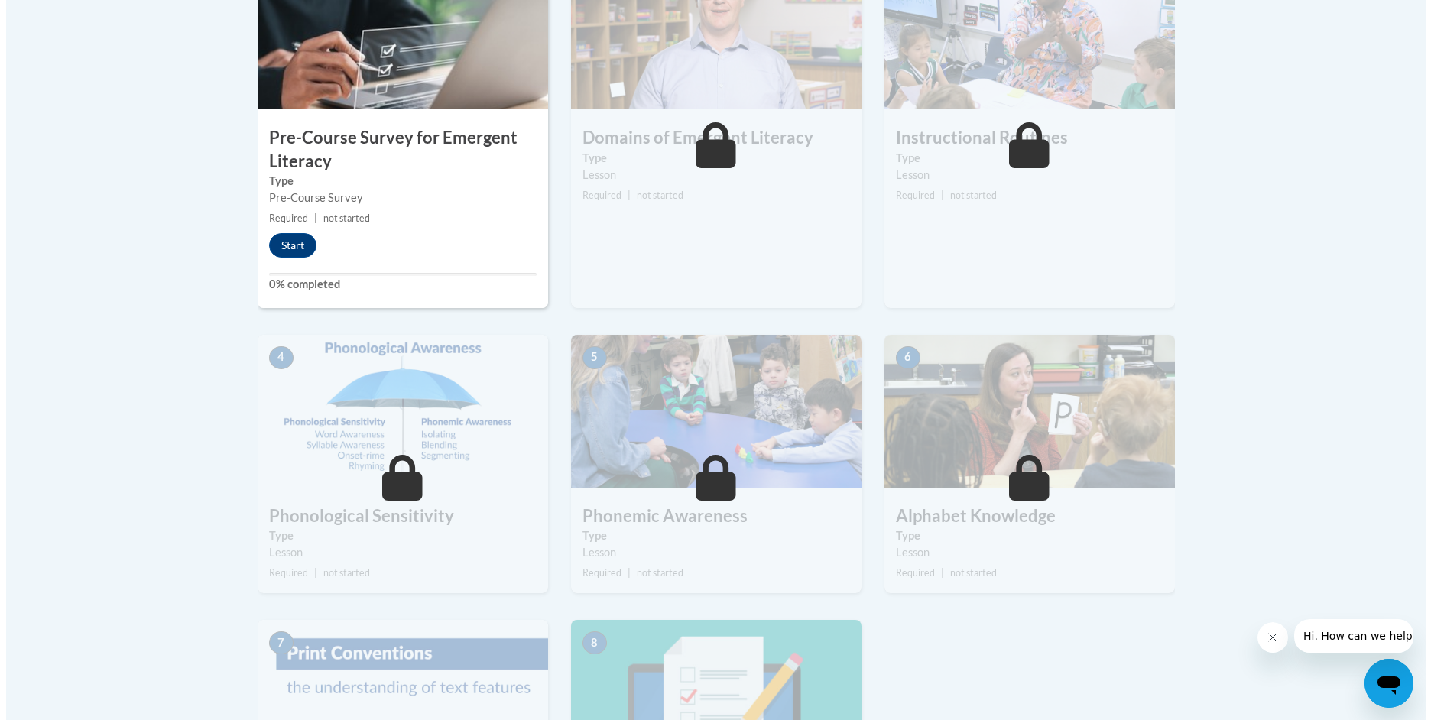
scroll to position [535, 0]
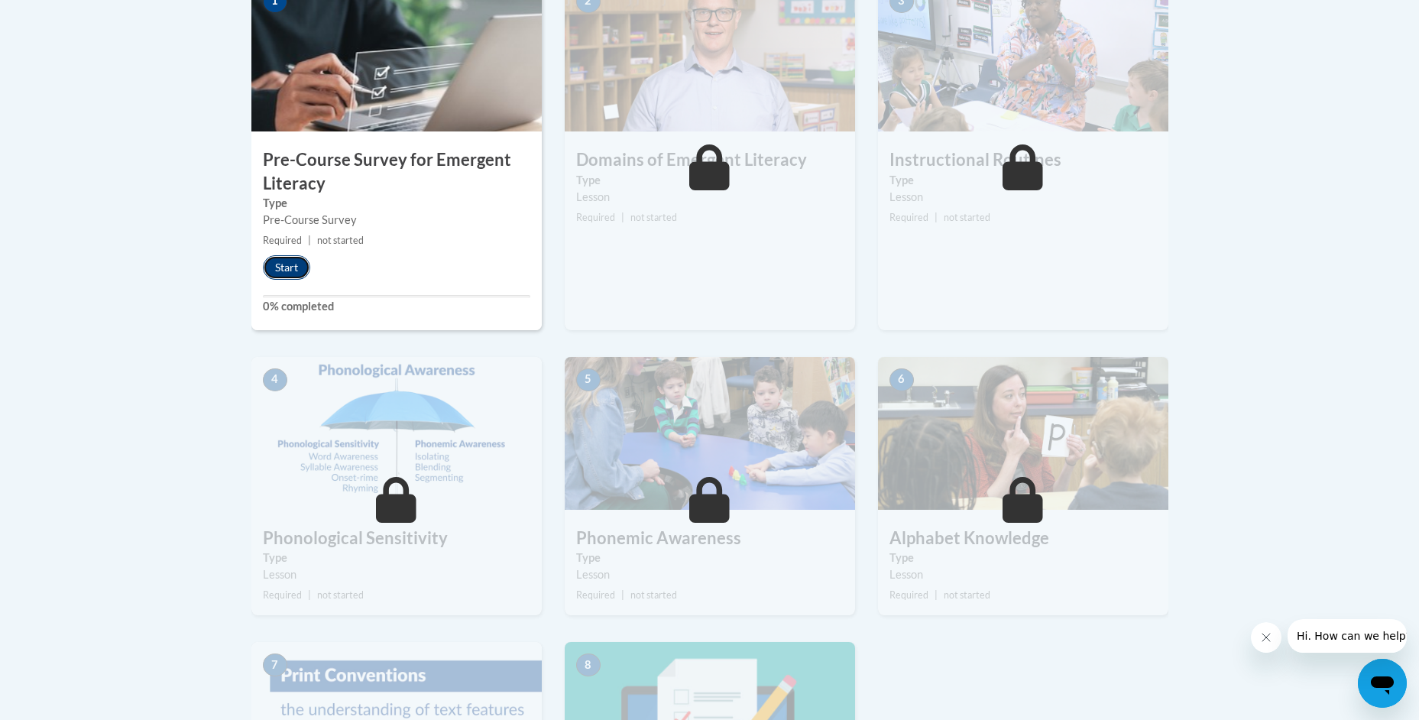
click at [292, 267] on button "Start" at bounding box center [286, 267] width 47 height 24
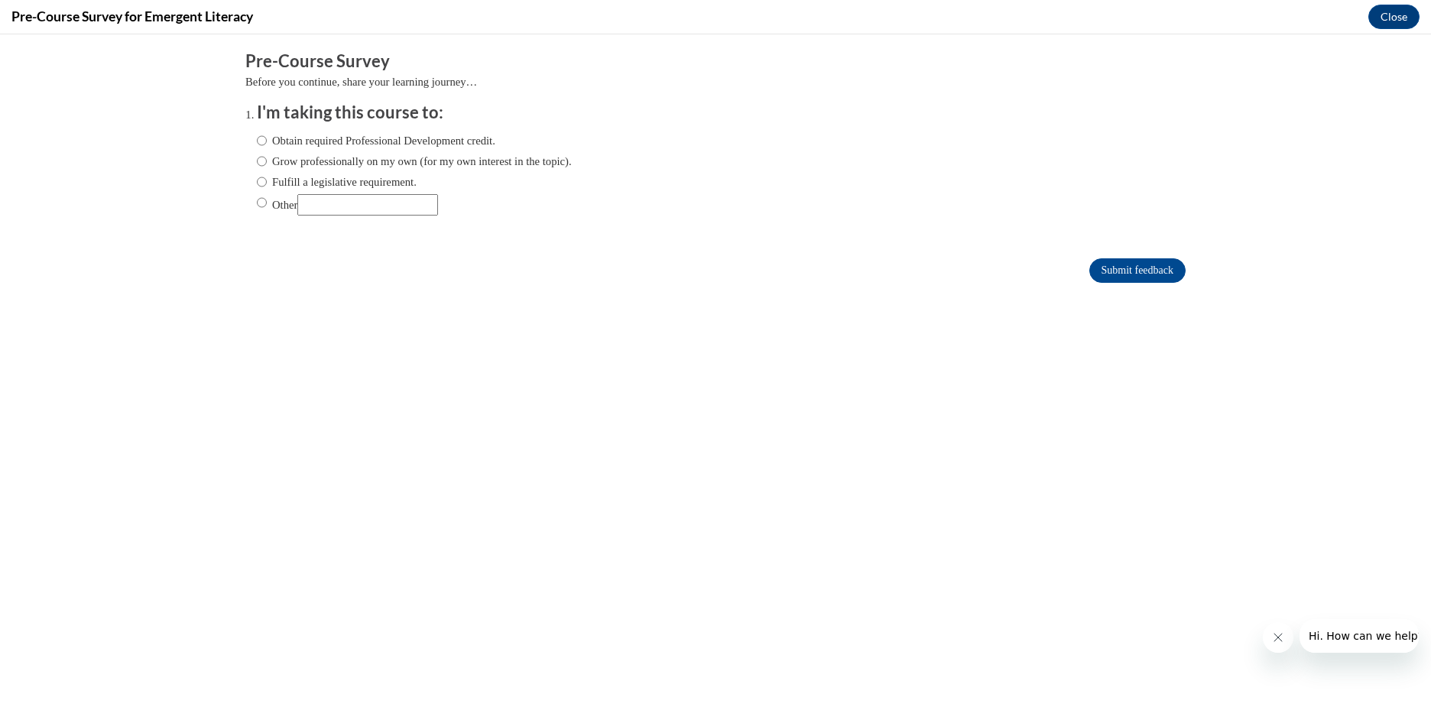
scroll to position [0, 0]
click at [257, 139] on input "Obtain required Professional Development credit." at bounding box center [262, 140] width 10 height 17
radio input "true"
click at [257, 160] on input "Grow professionally on my own (for my own interest in the topic)." at bounding box center [262, 161] width 10 height 17
radio input "true"
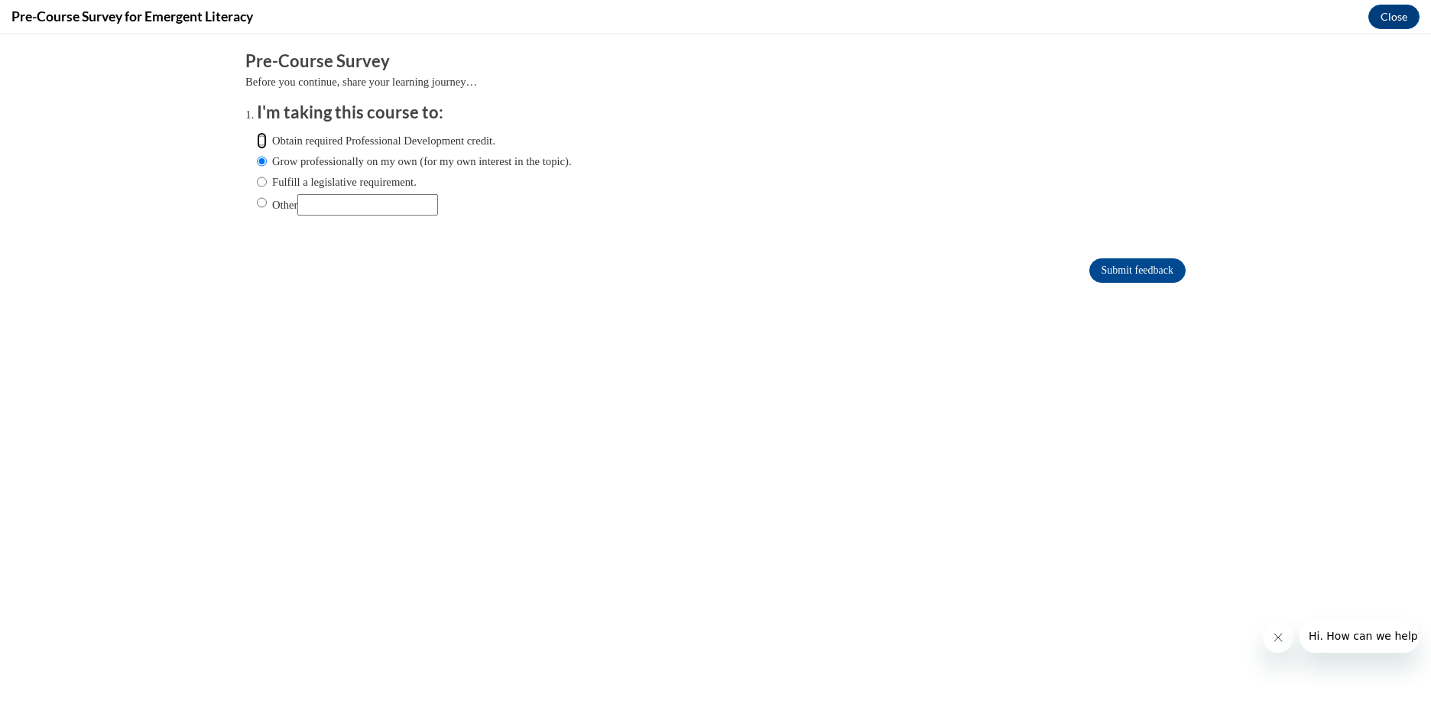
click at [257, 139] on input "Obtain required Professional Development credit." at bounding box center [262, 140] width 10 height 17
radio input "true"
click at [1123, 262] on input "Submit feedback" at bounding box center [1137, 270] width 96 height 24
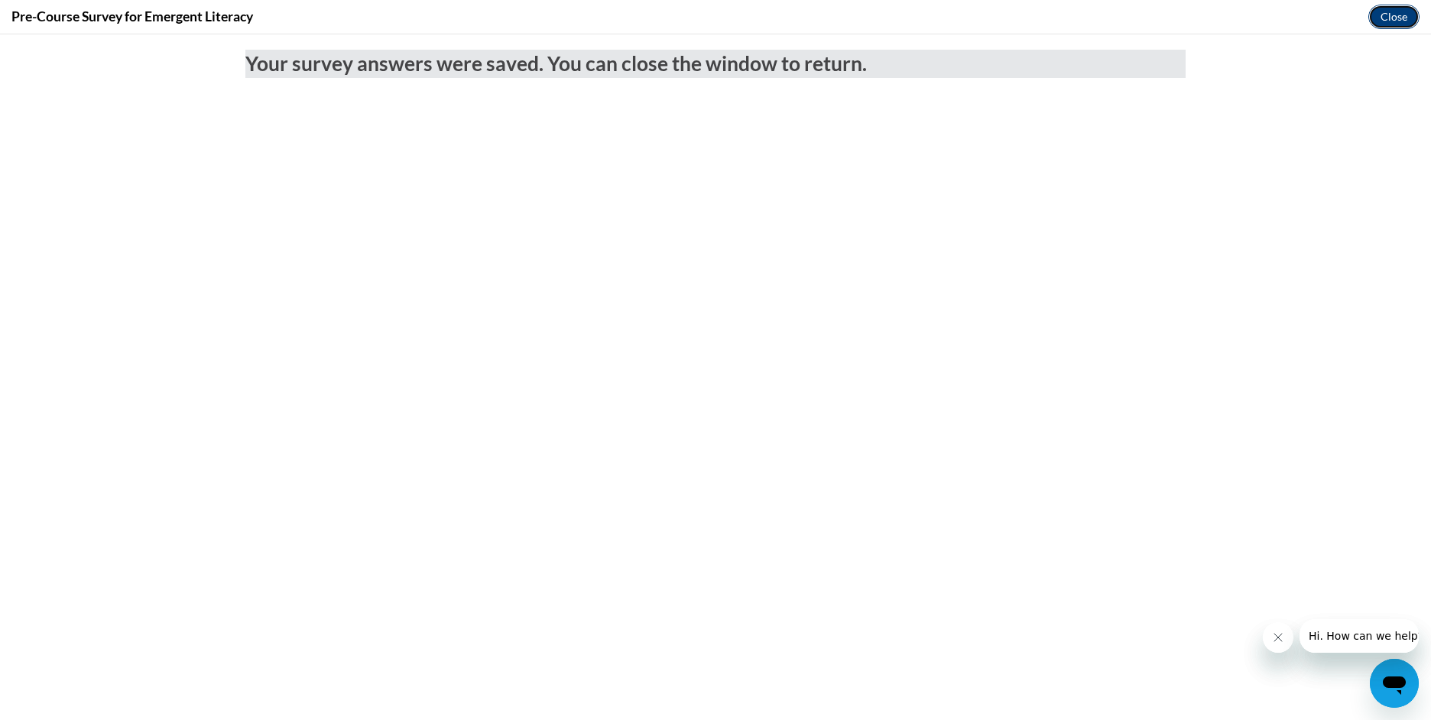
click at [1389, 15] on button "Close" at bounding box center [1393, 17] width 51 height 24
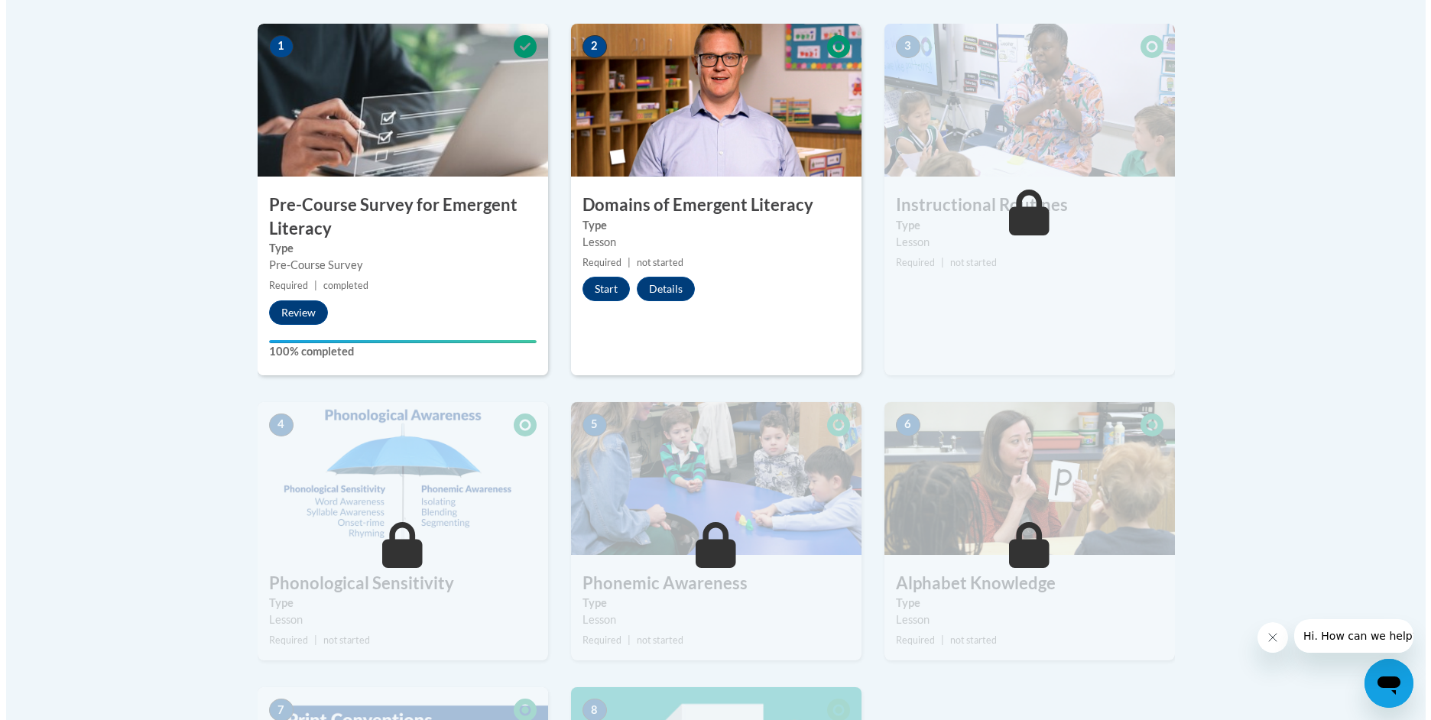
scroll to position [443, 0]
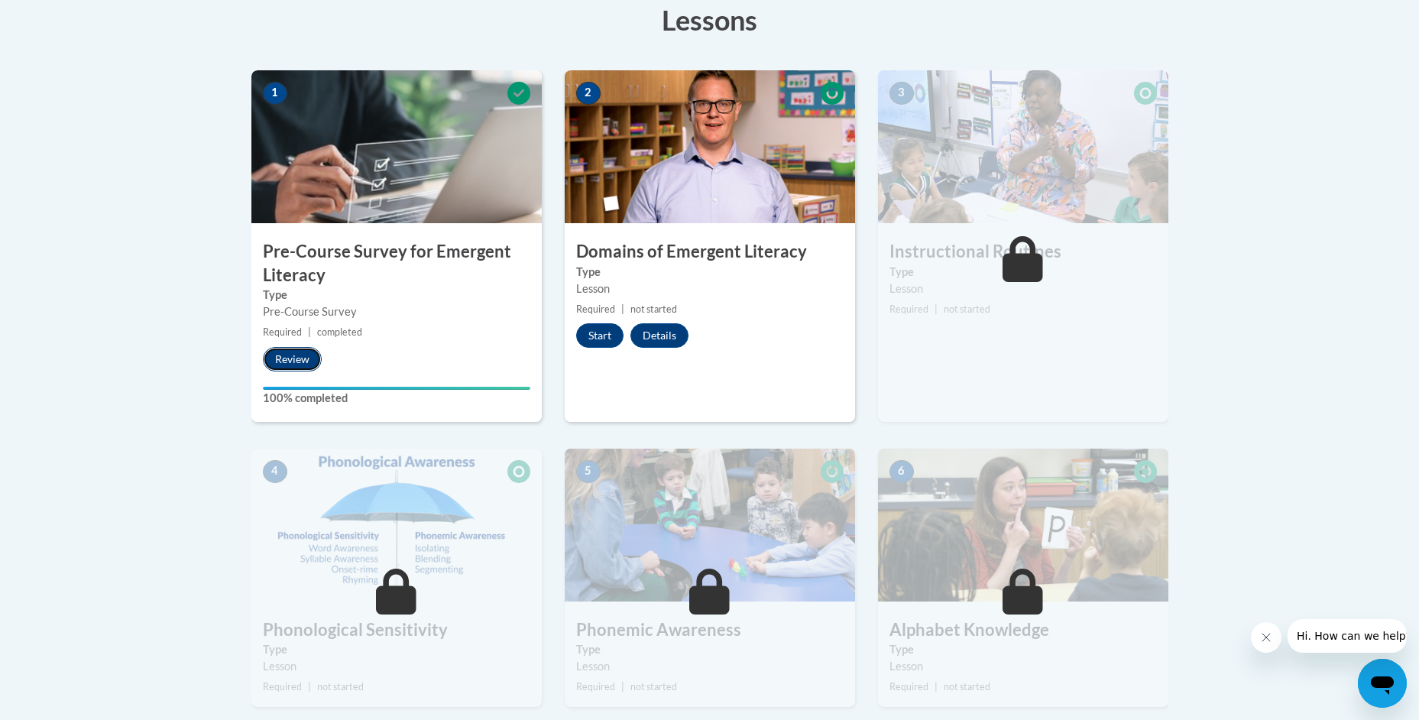
click at [287, 355] on button "Review" at bounding box center [292, 359] width 59 height 24
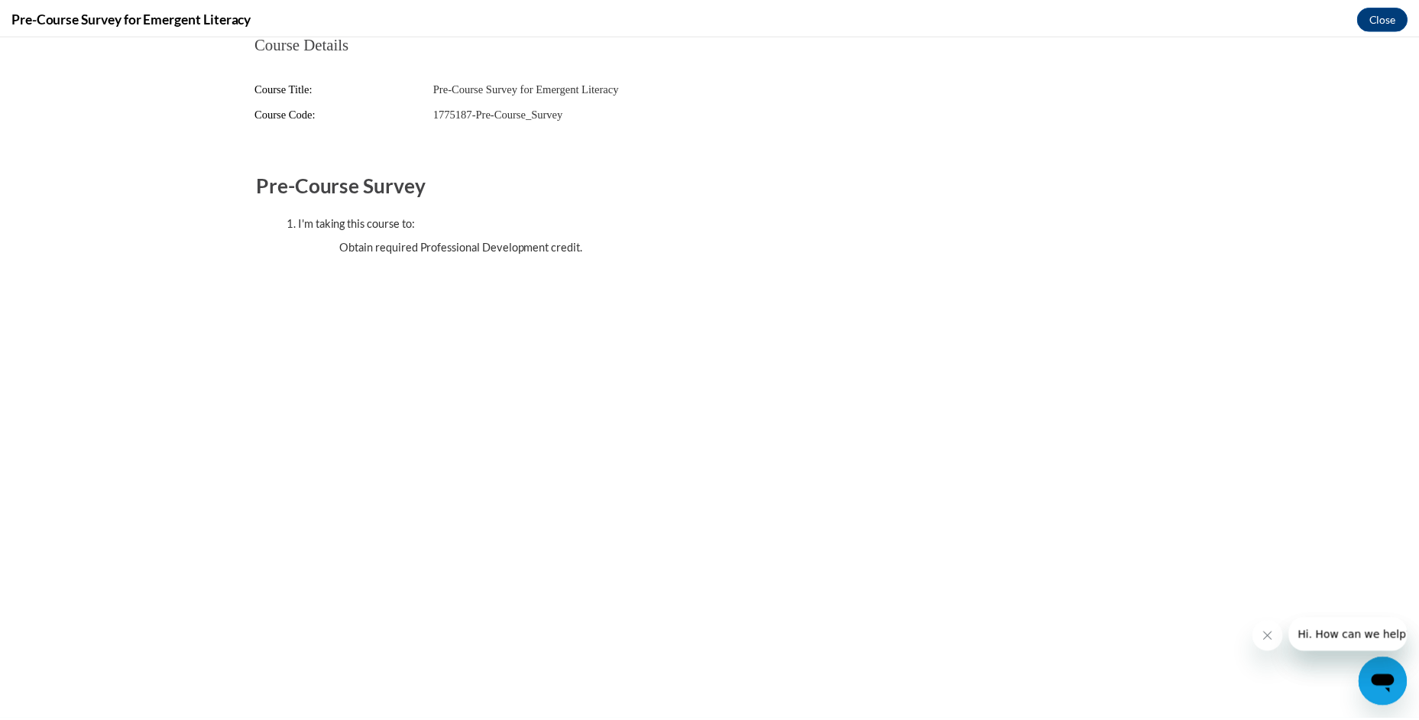
scroll to position [0, 0]
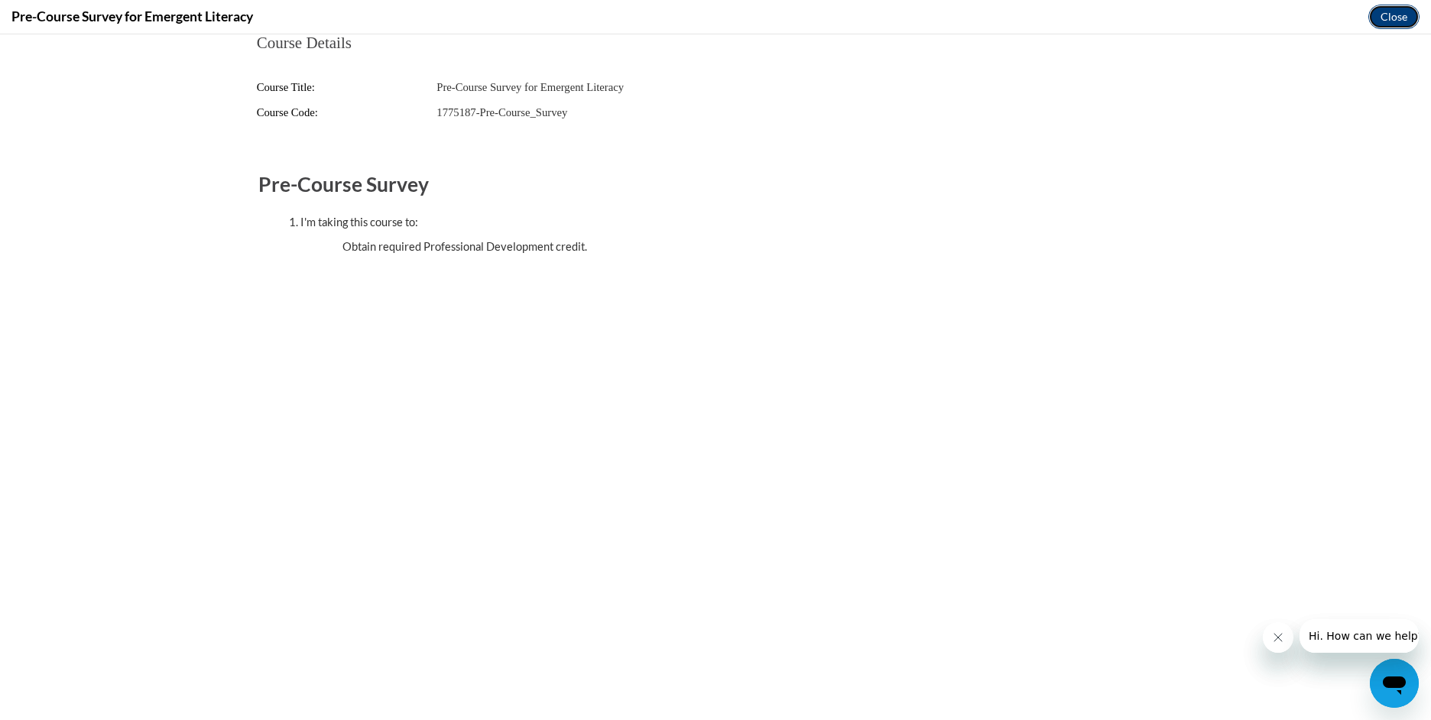
click at [1390, 19] on button "Close" at bounding box center [1393, 17] width 51 height 24
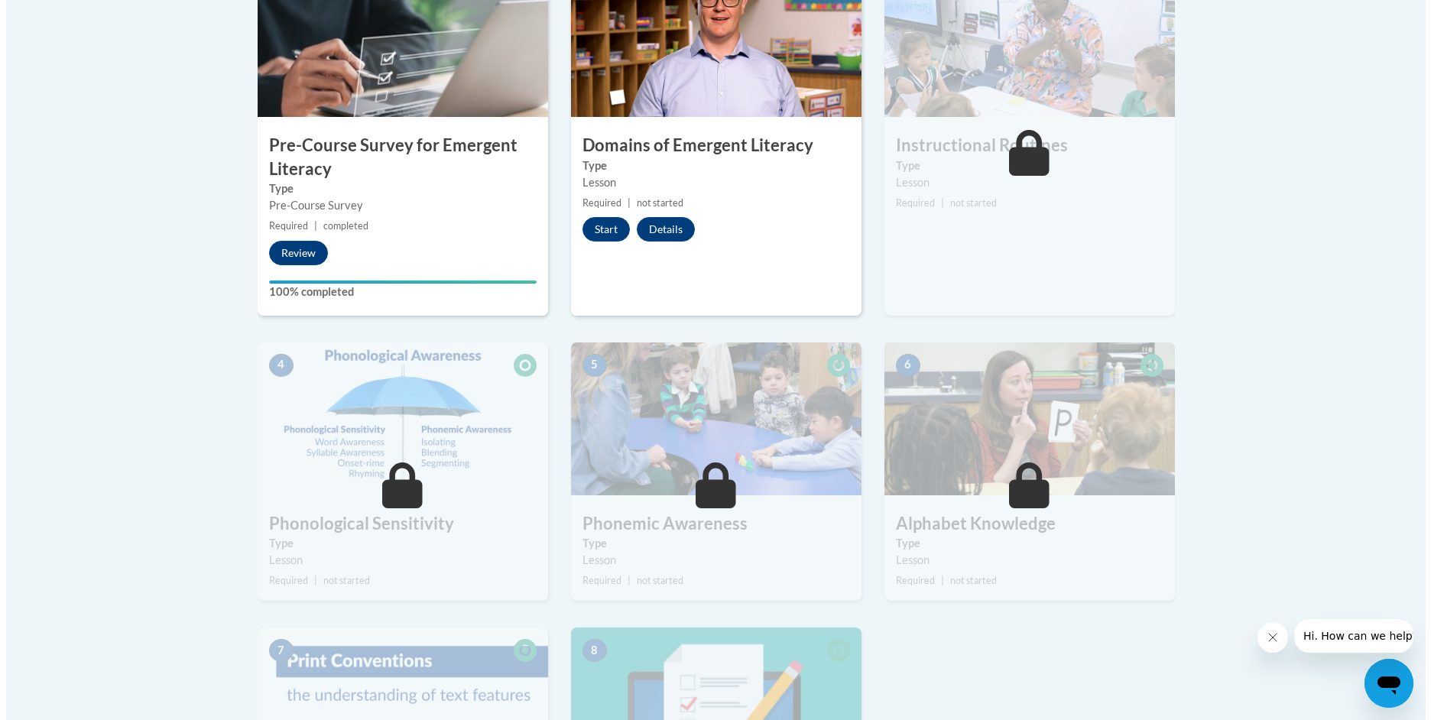
scroll to position [520, 0]
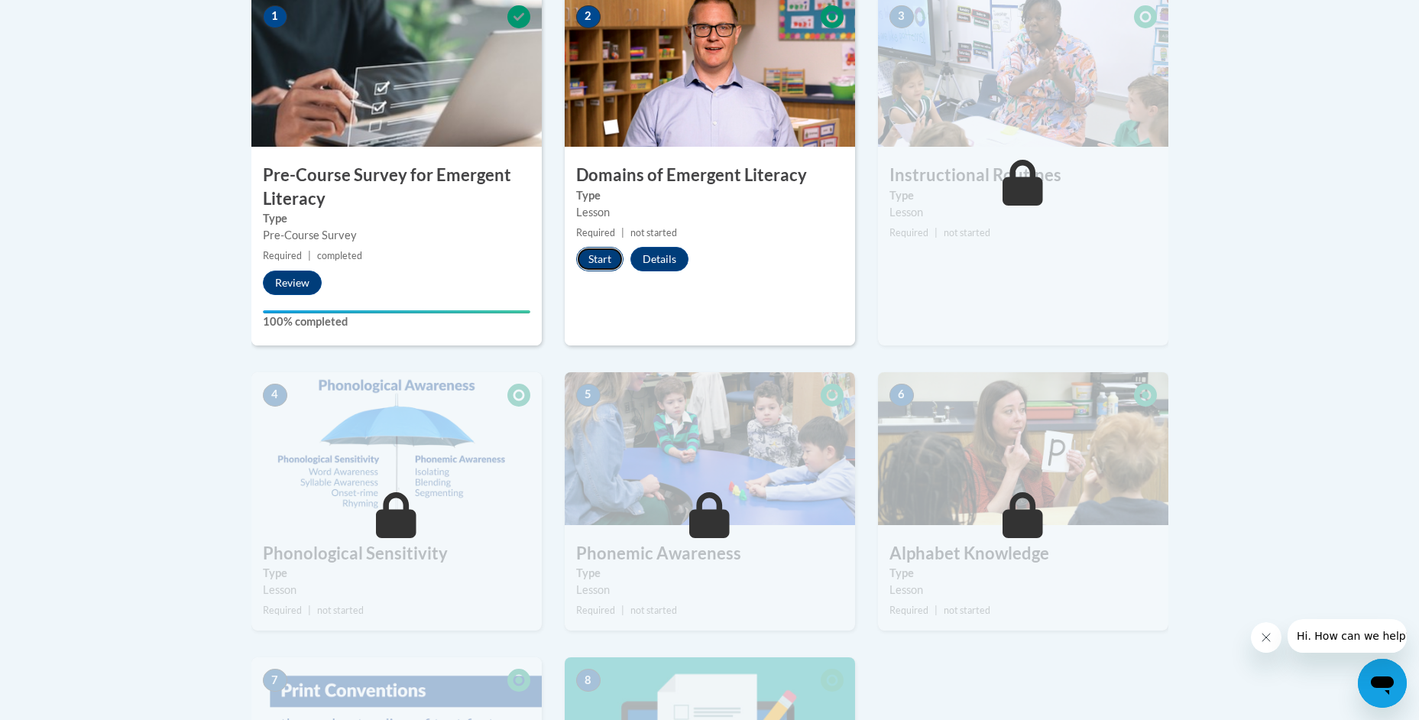
click at [597, 250] on button "Start" at bounding box center [599, 259] width 47 height 24
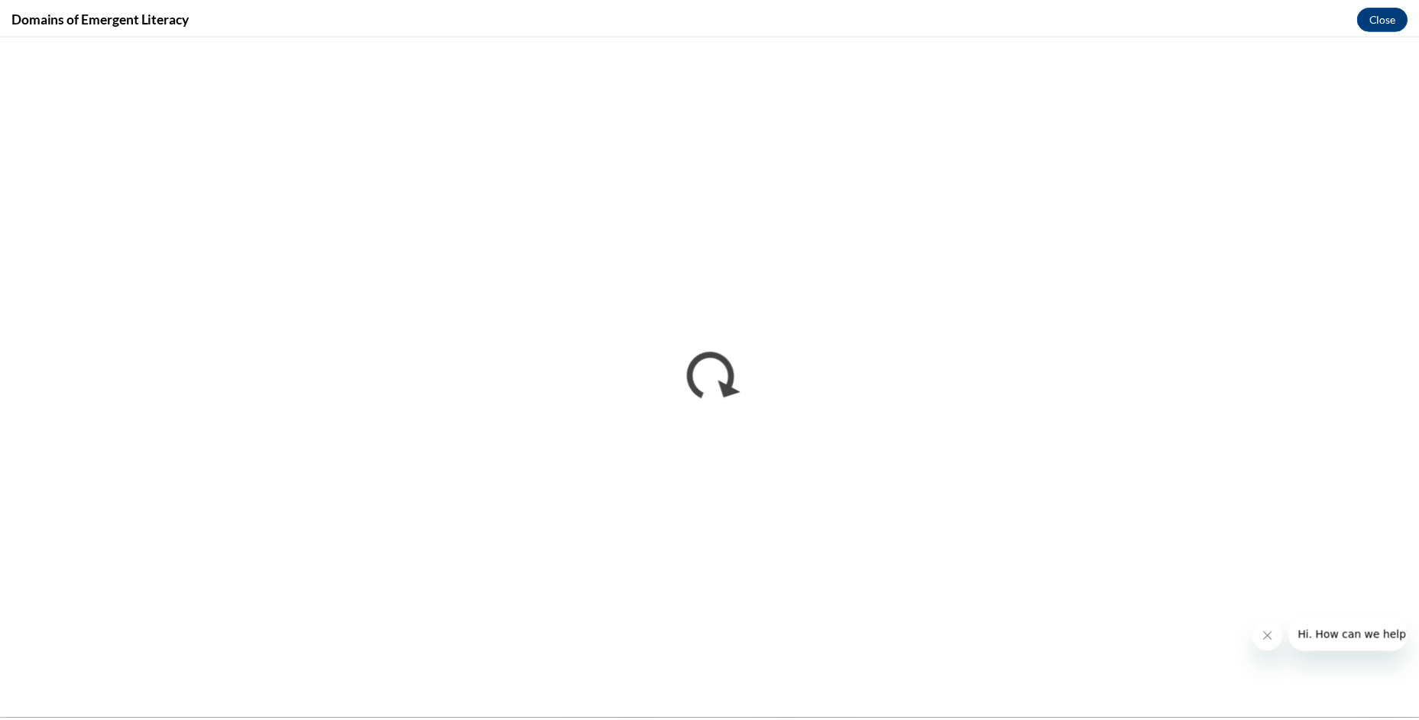
scroll to position [0, 0]
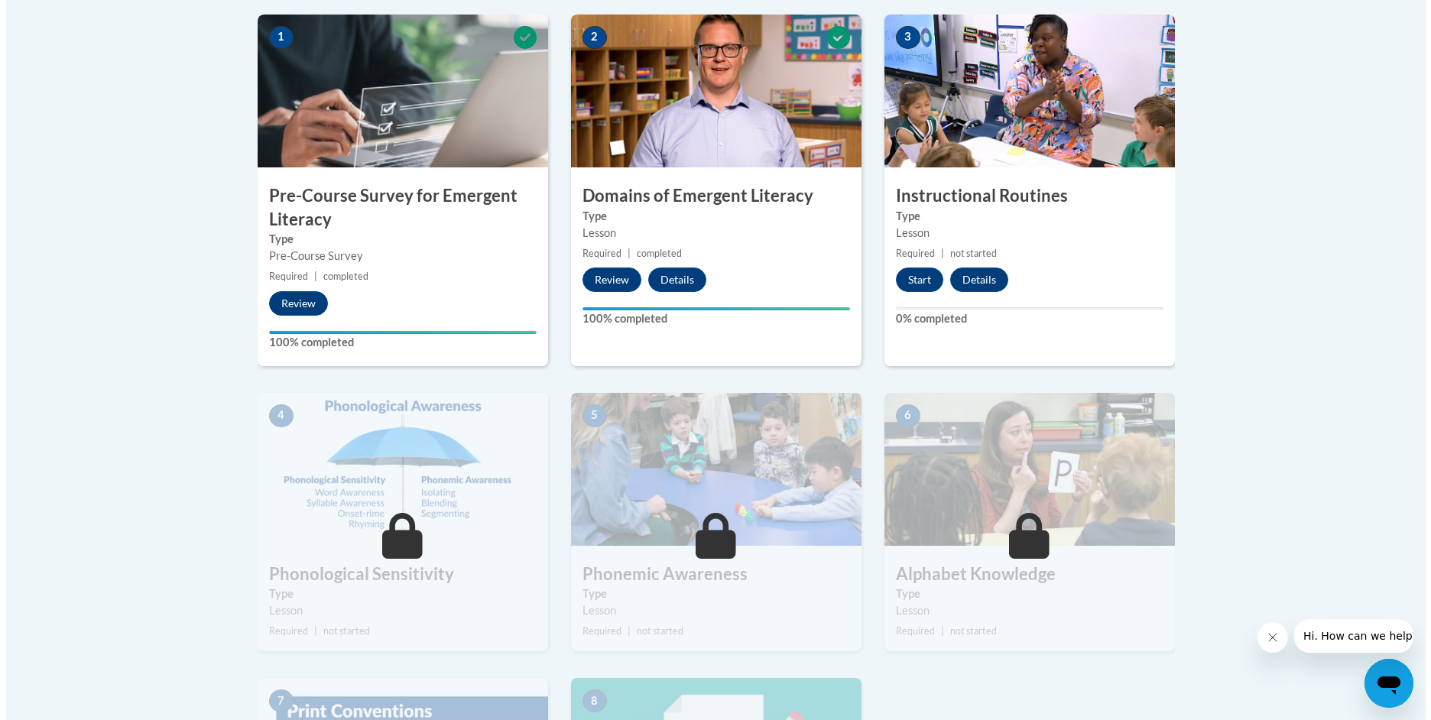
scroll to position [459, 0]
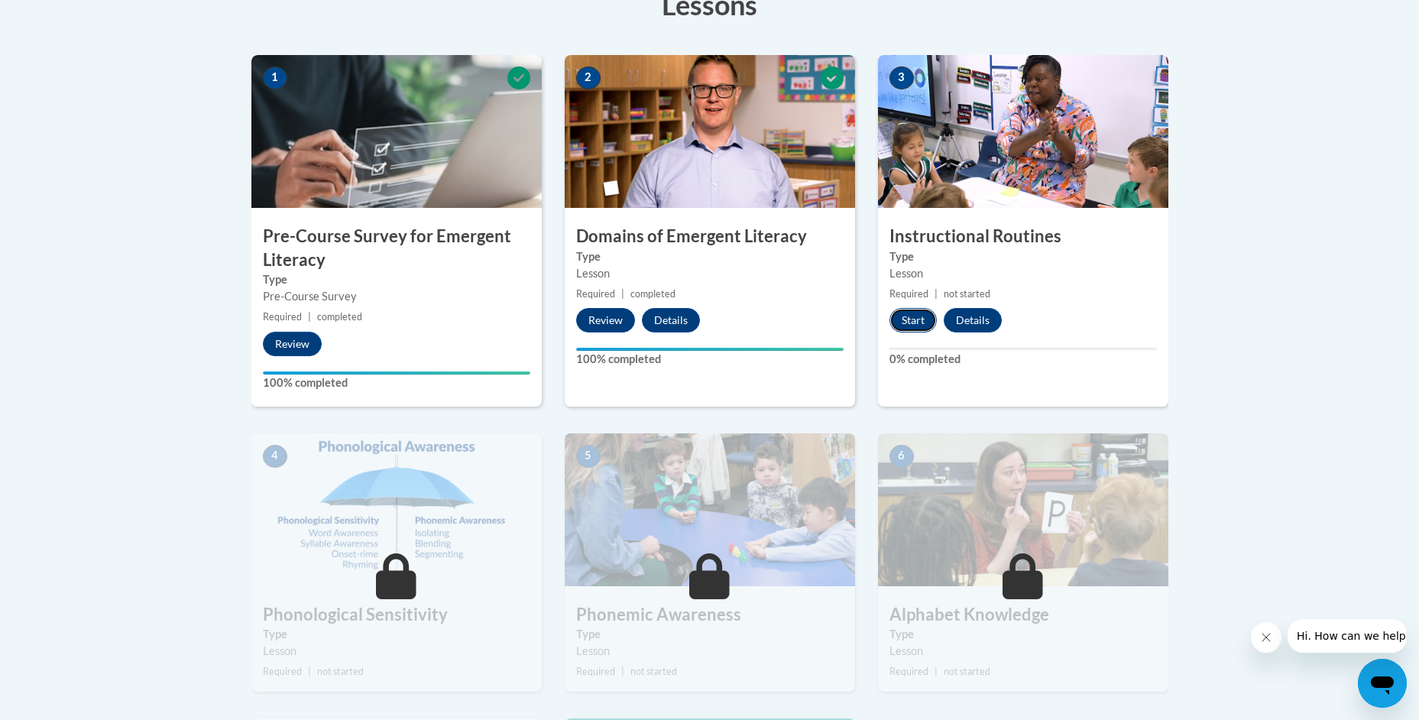
click at [902, 318] on button "Start" at bounding box center [913, 320] width 47 height 24
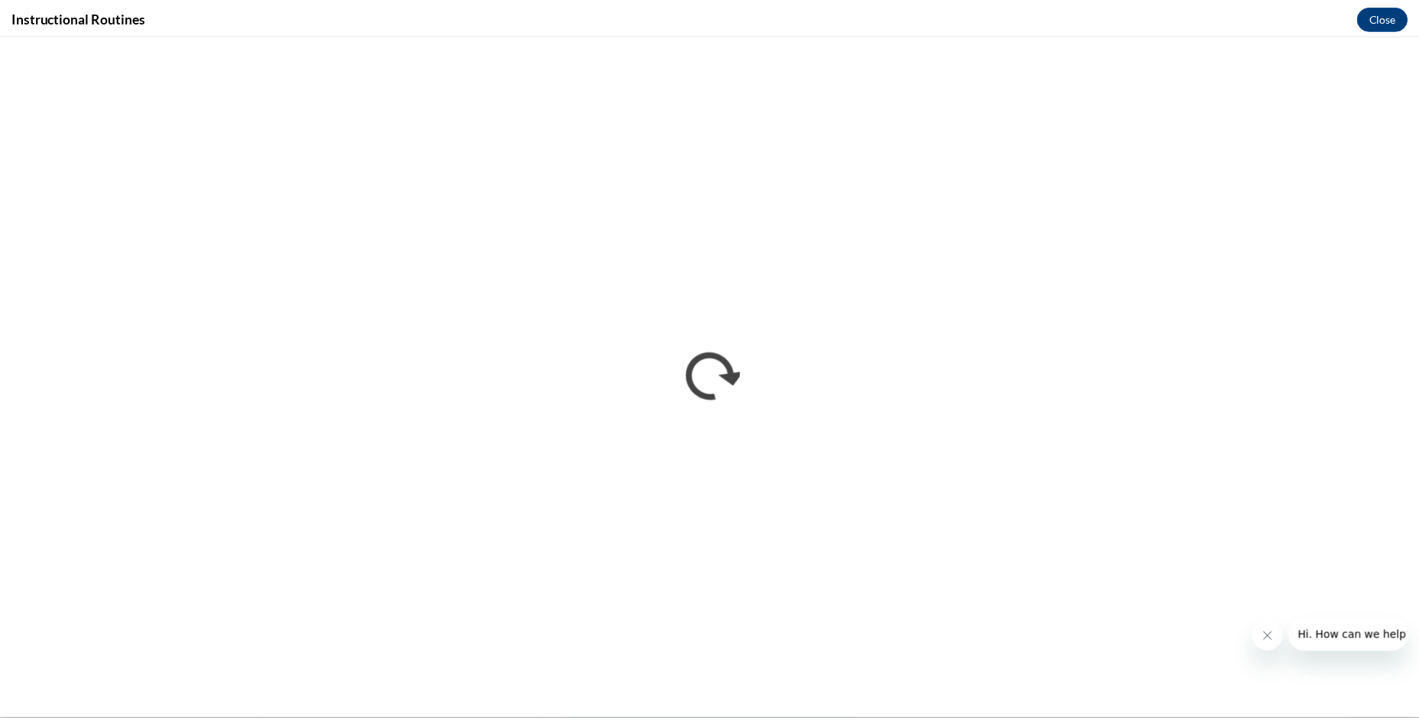
scroll to position [0, 0]
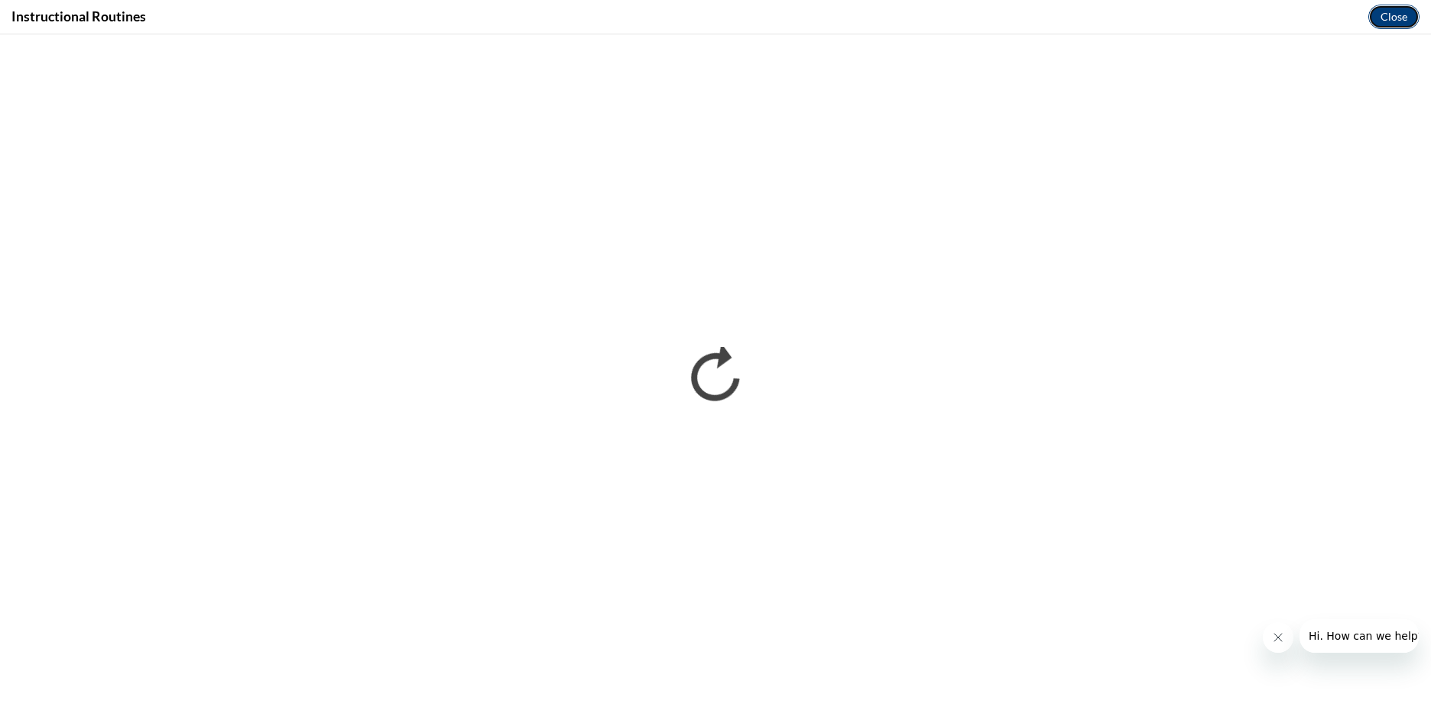
click at [1387, 10] on button "Close" at bounding box center [1393, 17] width 51 height 24
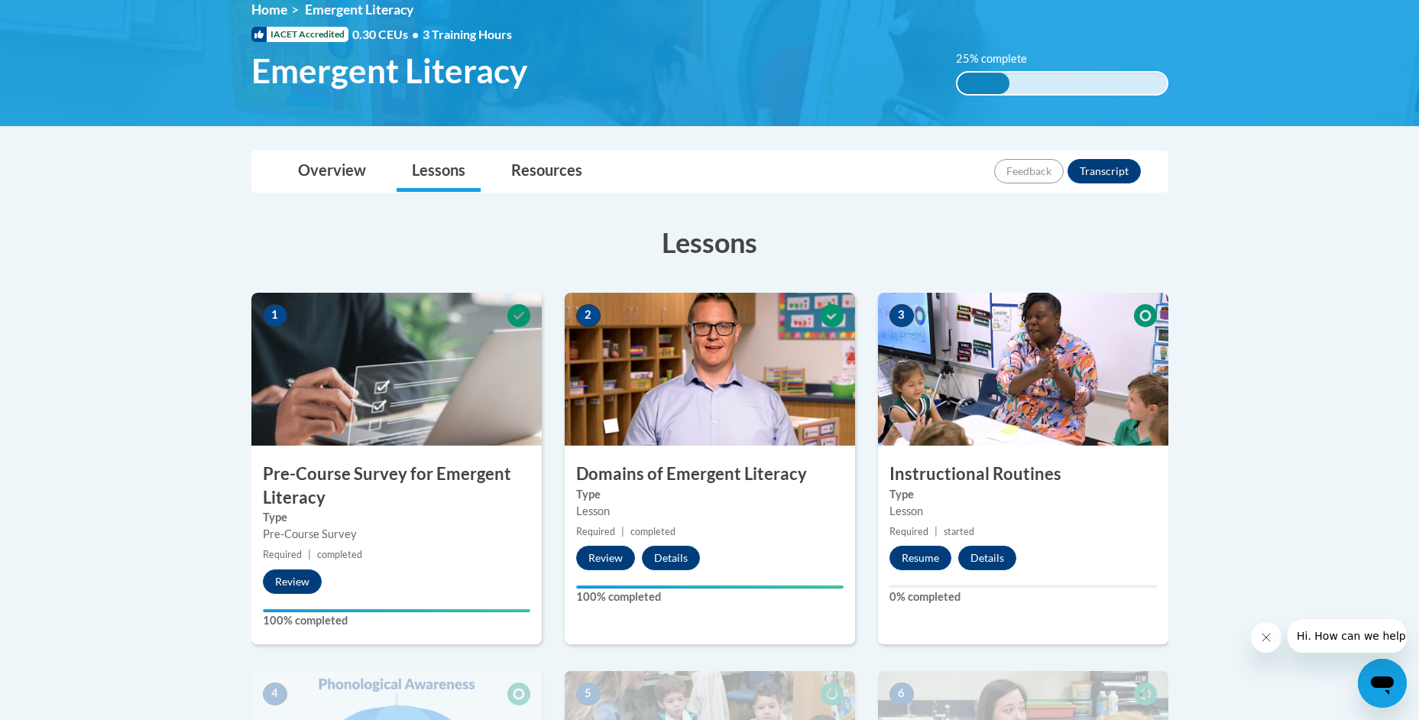
scroll to position [214, 0]
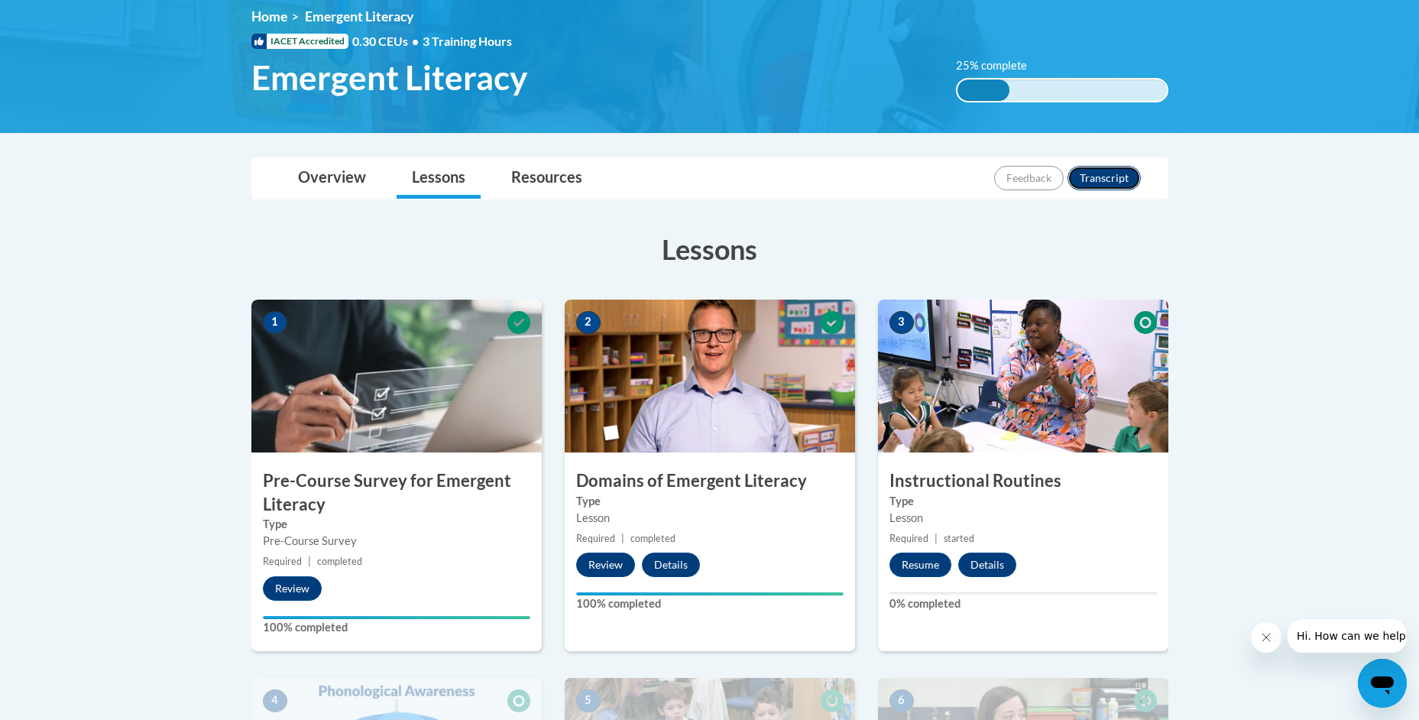
click at [1097, 171] on button "Transcript" at bounding box center [1104, 178] width 73 height 24
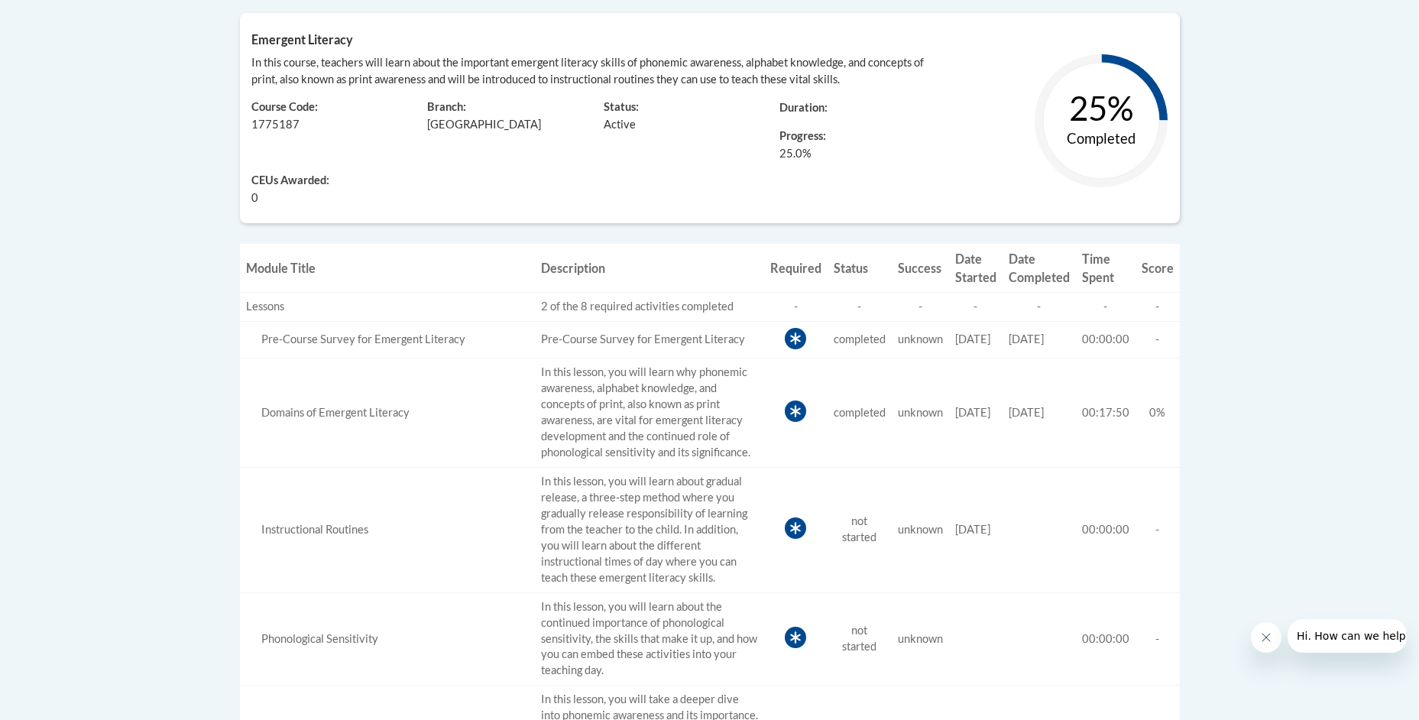
scroll to position [306, 0]
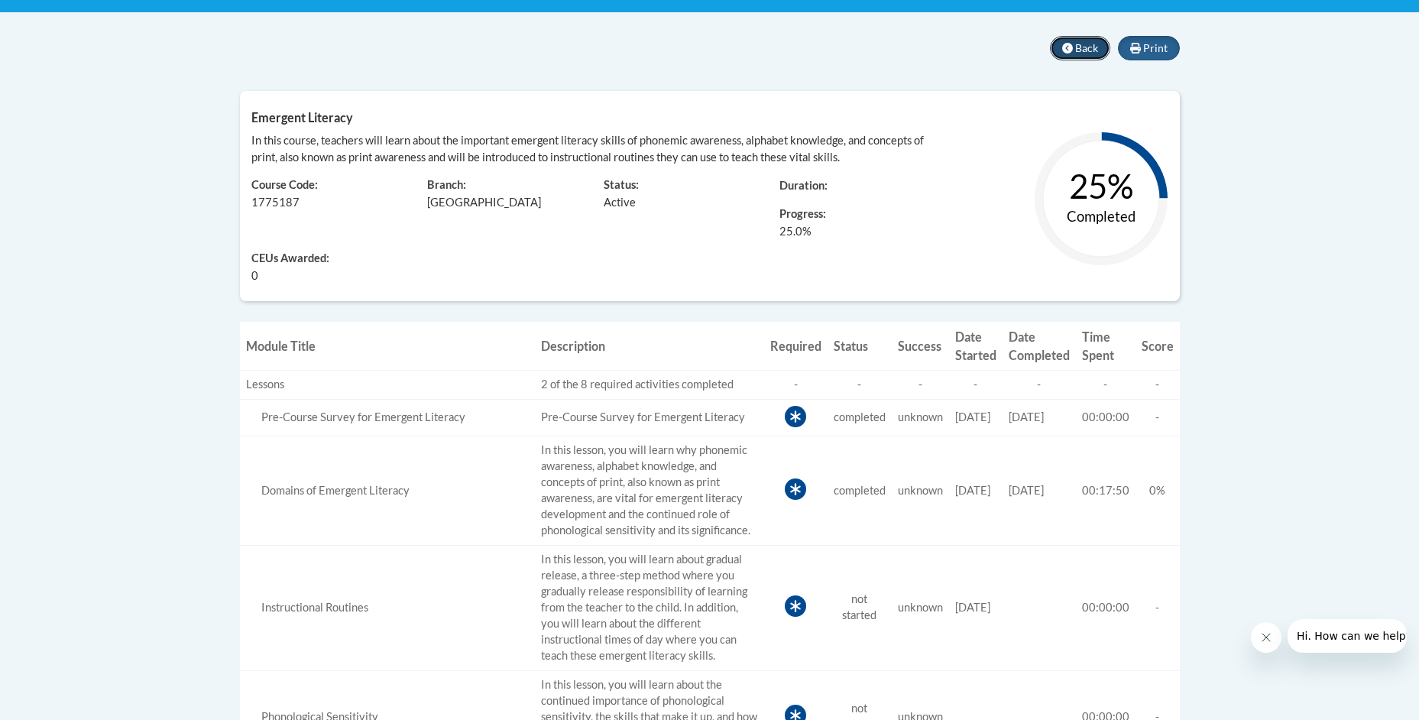
click at [1075, 50] on span "Back" at bounding box center [1086, 47] width 23 height 13
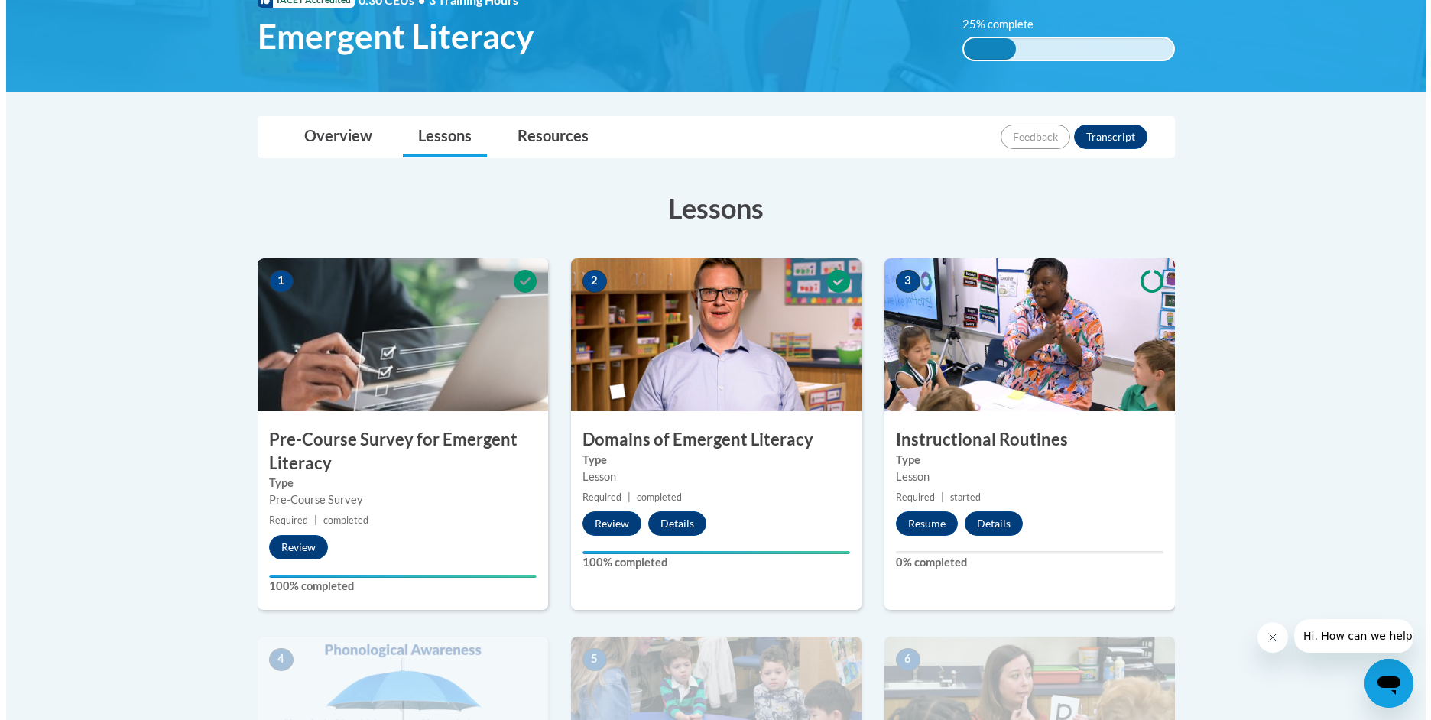
scroll to position [382, 0]
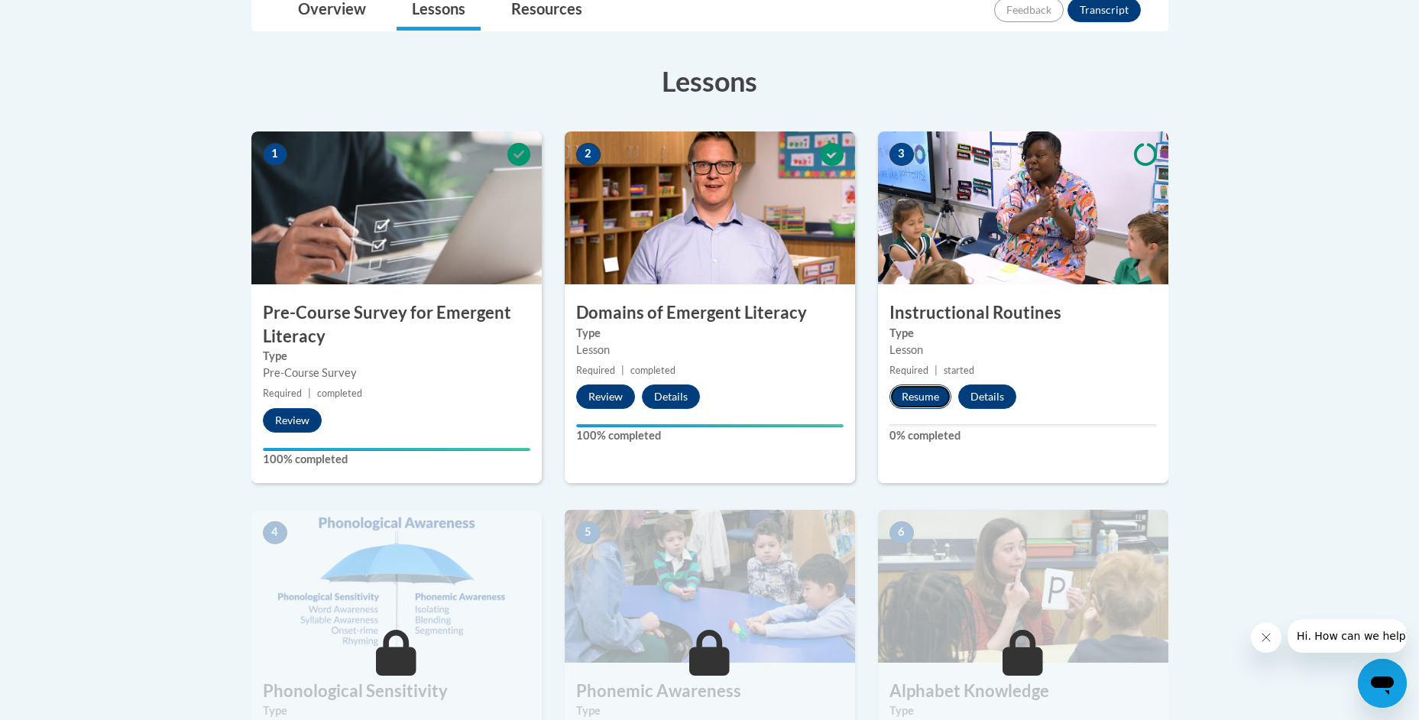
click at [935, 390] on button "Resume" at bounding box center [921, 396] width 62 height 24
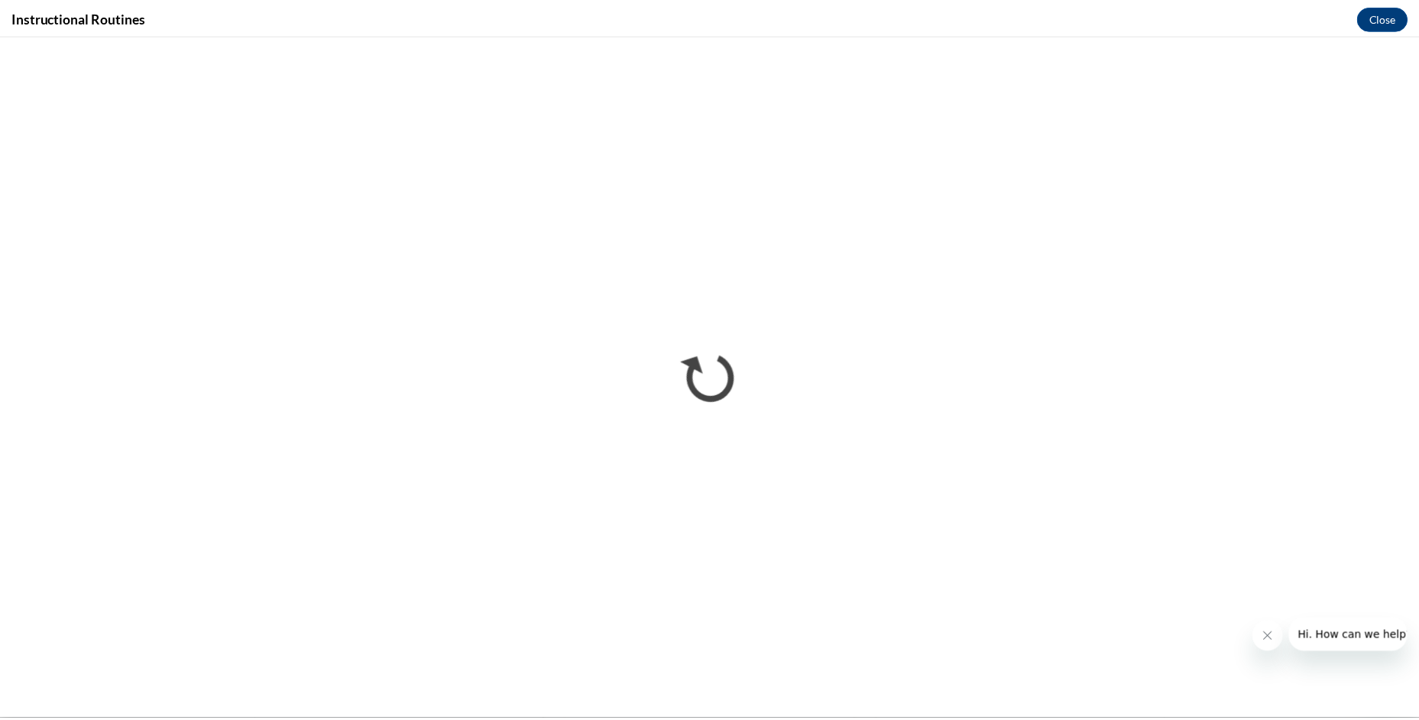
scroll to position [0, 0]
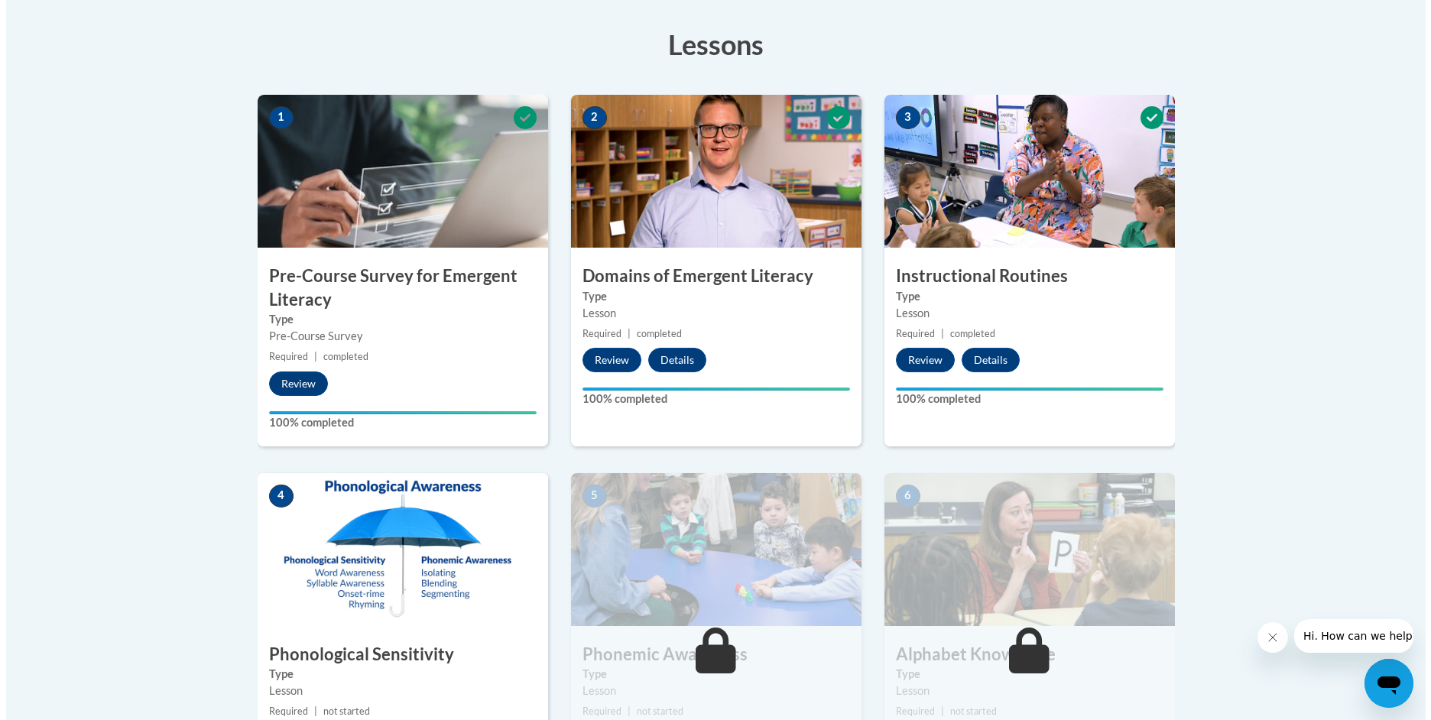
scroll to position [535, 0]
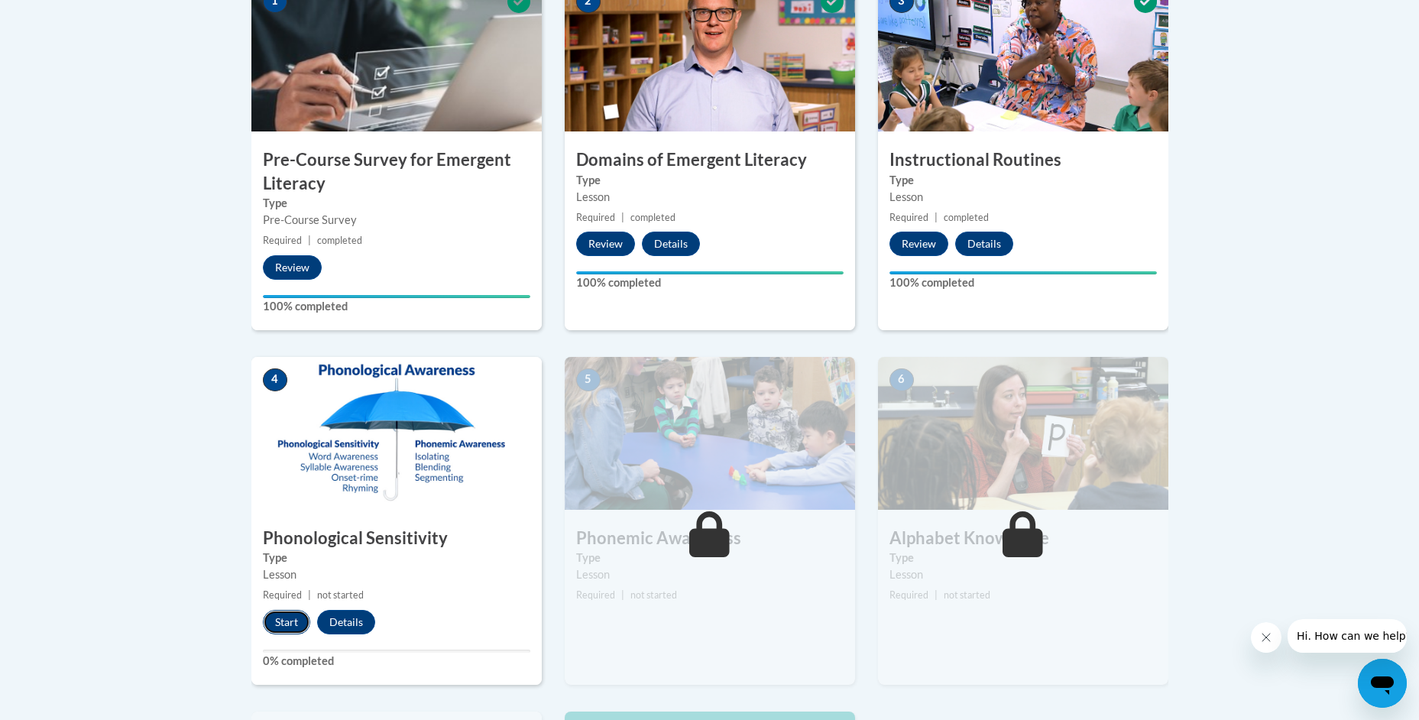
click at [284, 624] on button "Start" at bounding box center [286, 622] width 47 height 24
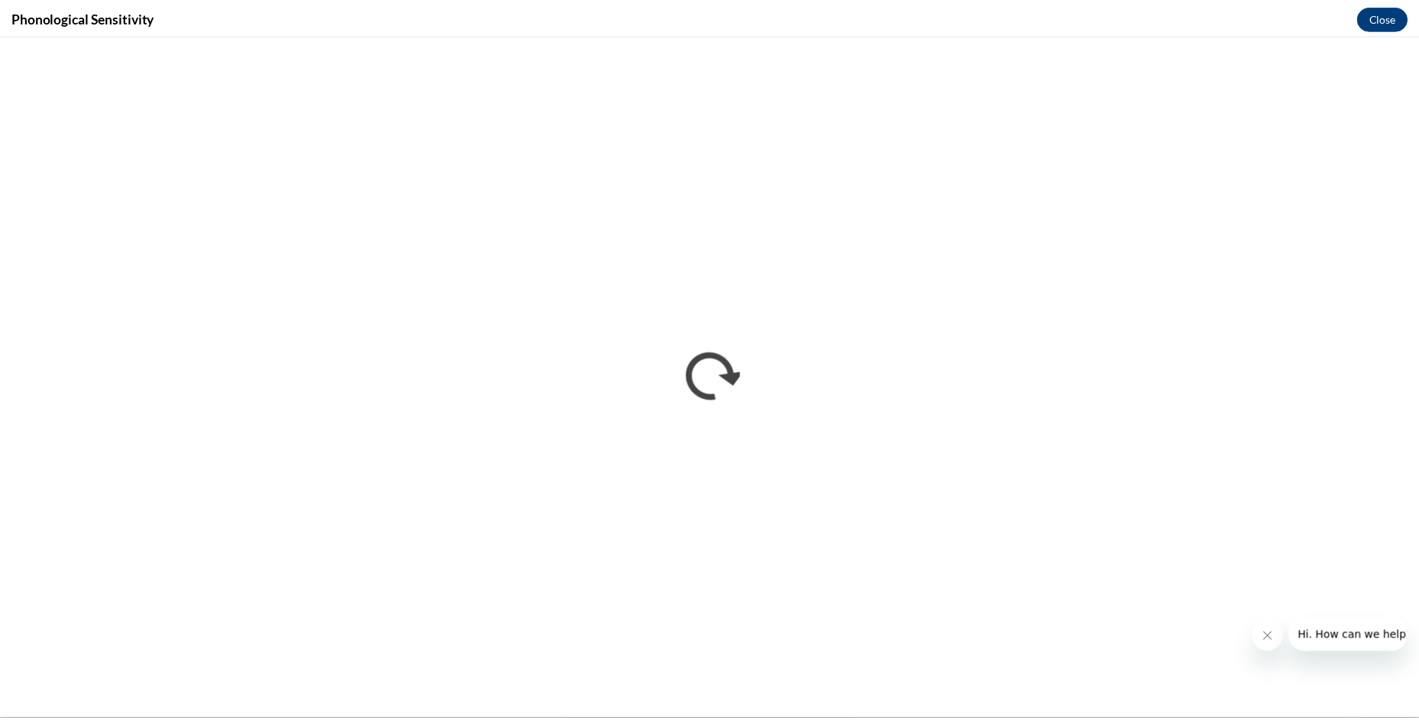
scroll to position [0, 0]
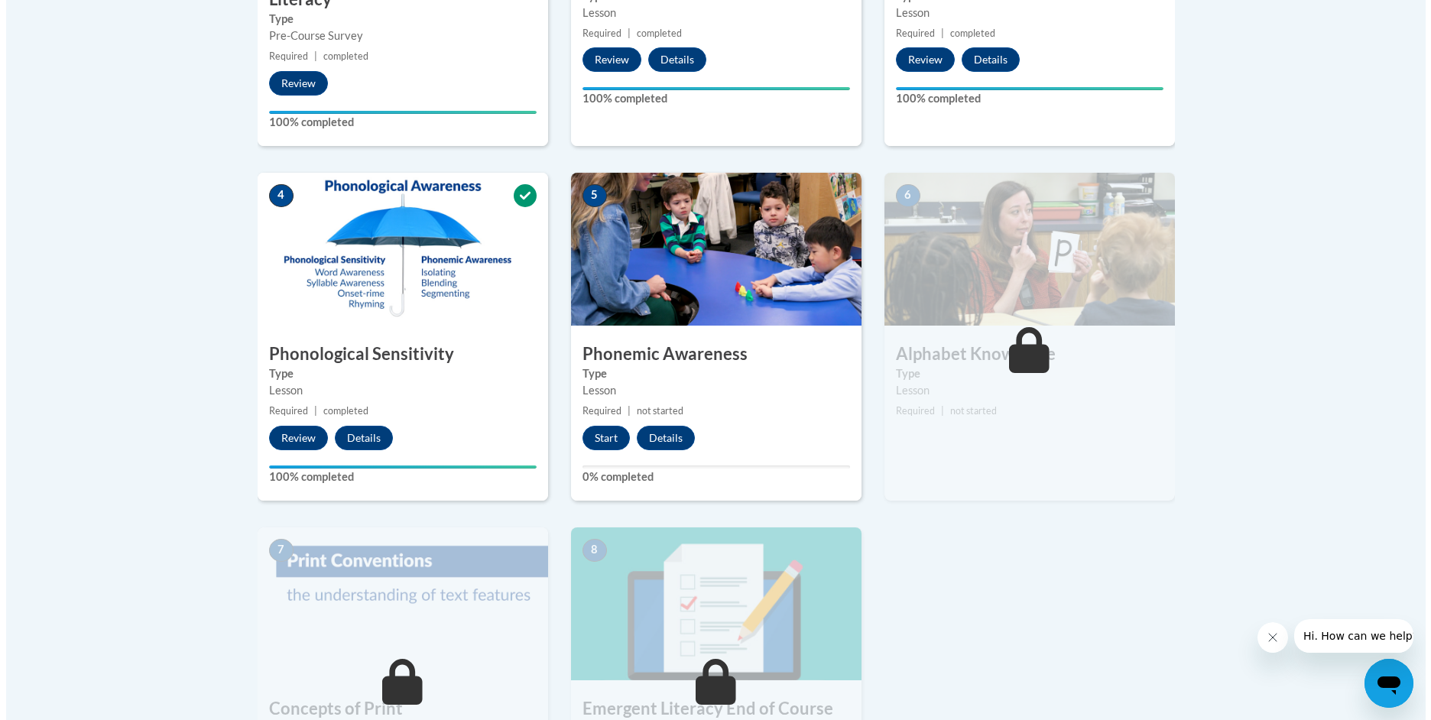
scroll to position [688, 0]
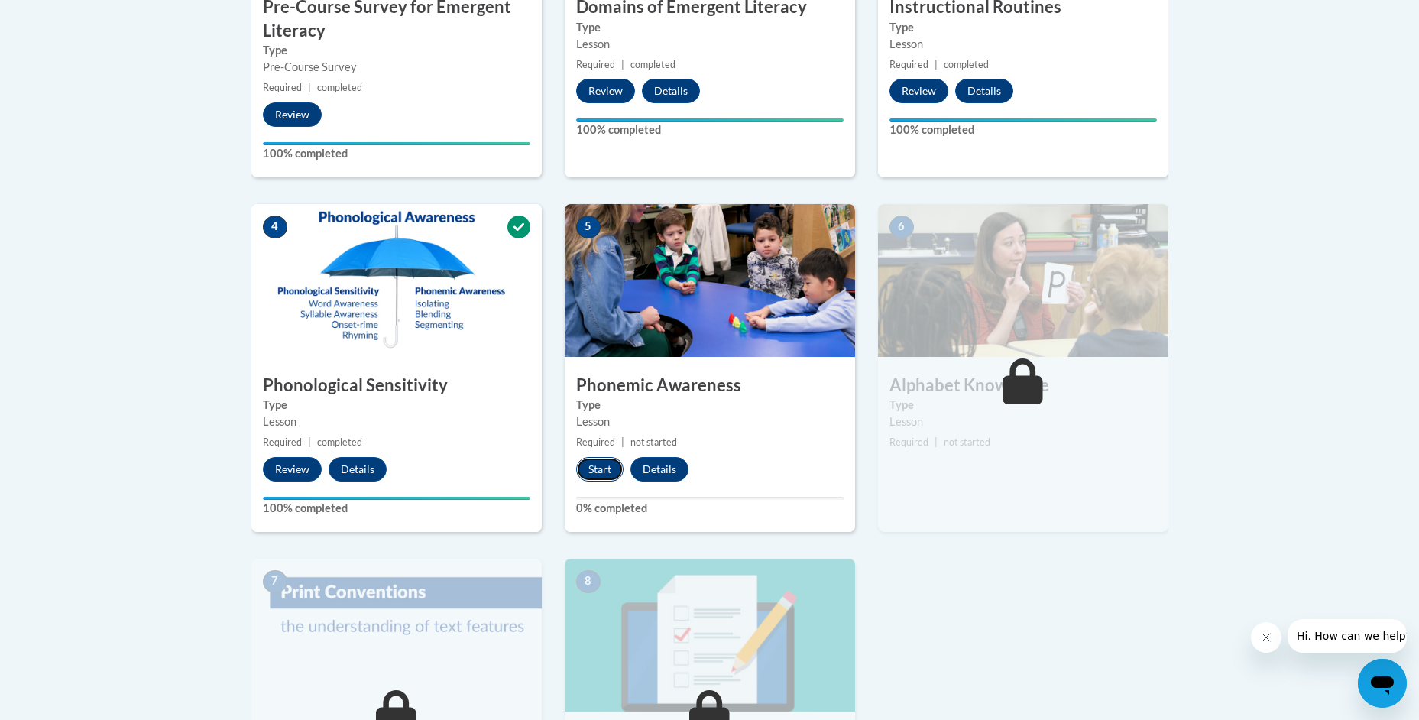
click at [609, 466] on button "Start" at bounding box center [599, 469] width 47 height 24
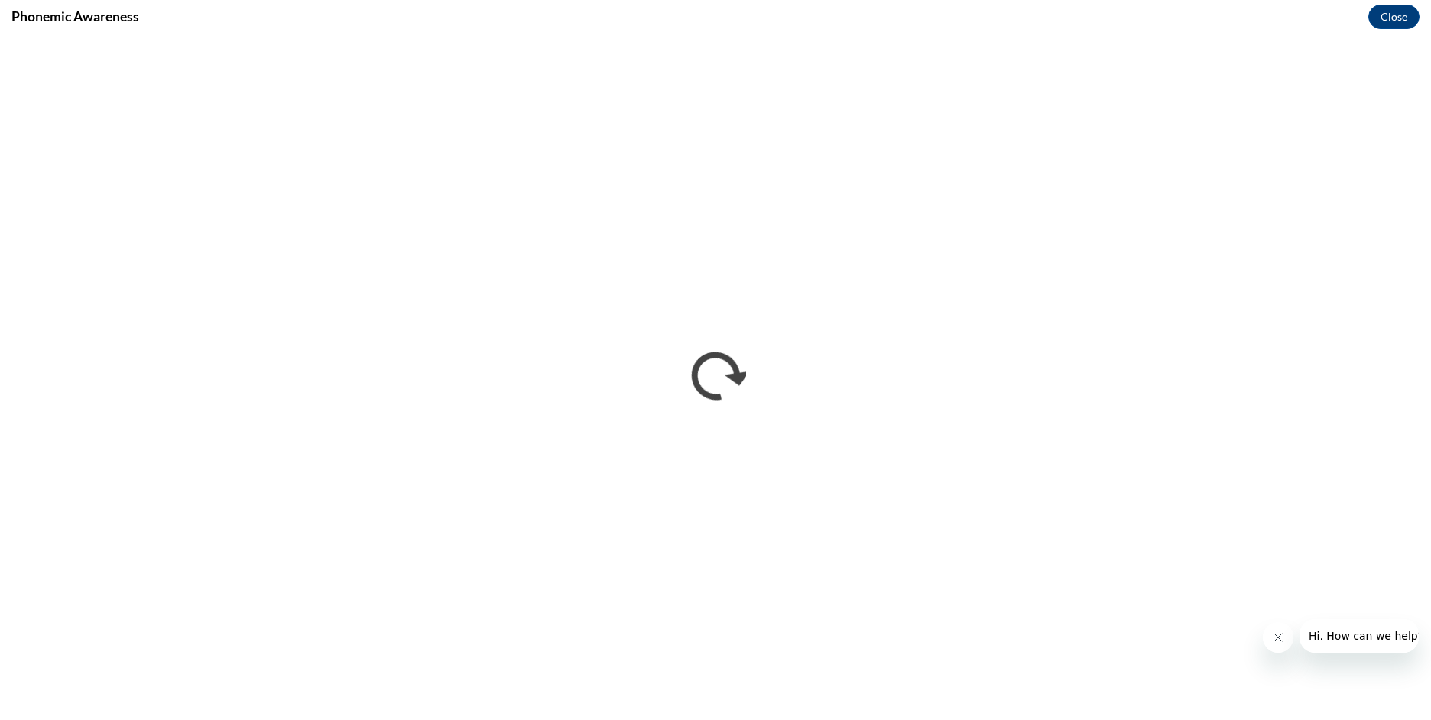
scroll to position [0, 0]
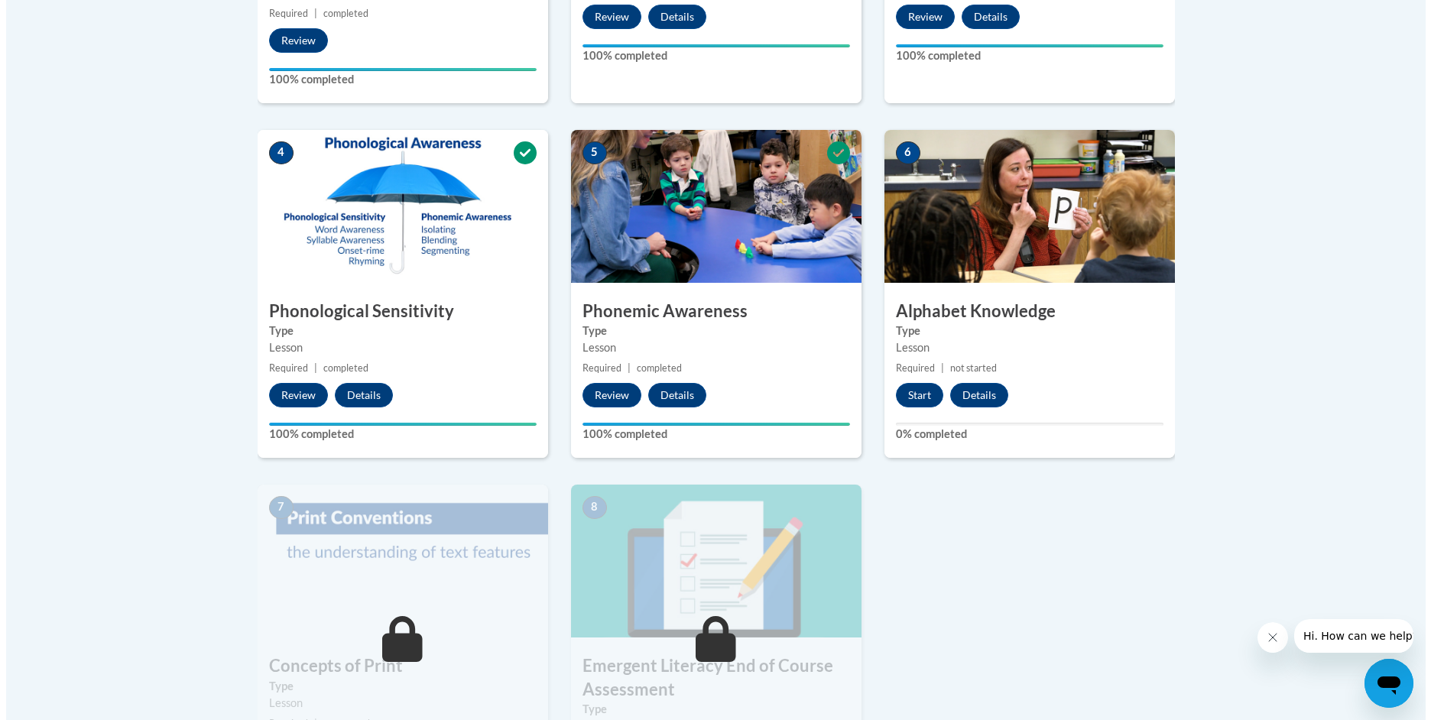
scroll to position [764, 0]
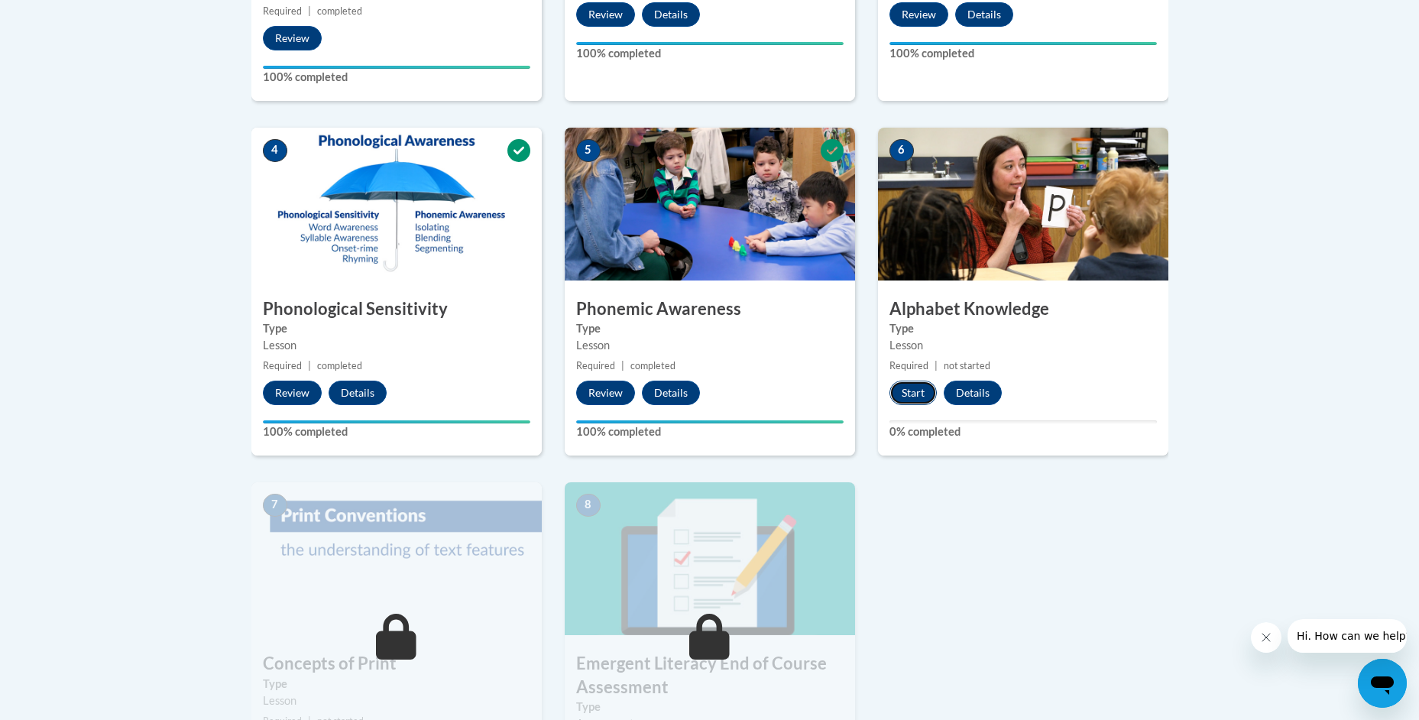
click at [917, 395] on button "Start" at bounding box center [913, 393] width 47 height 24
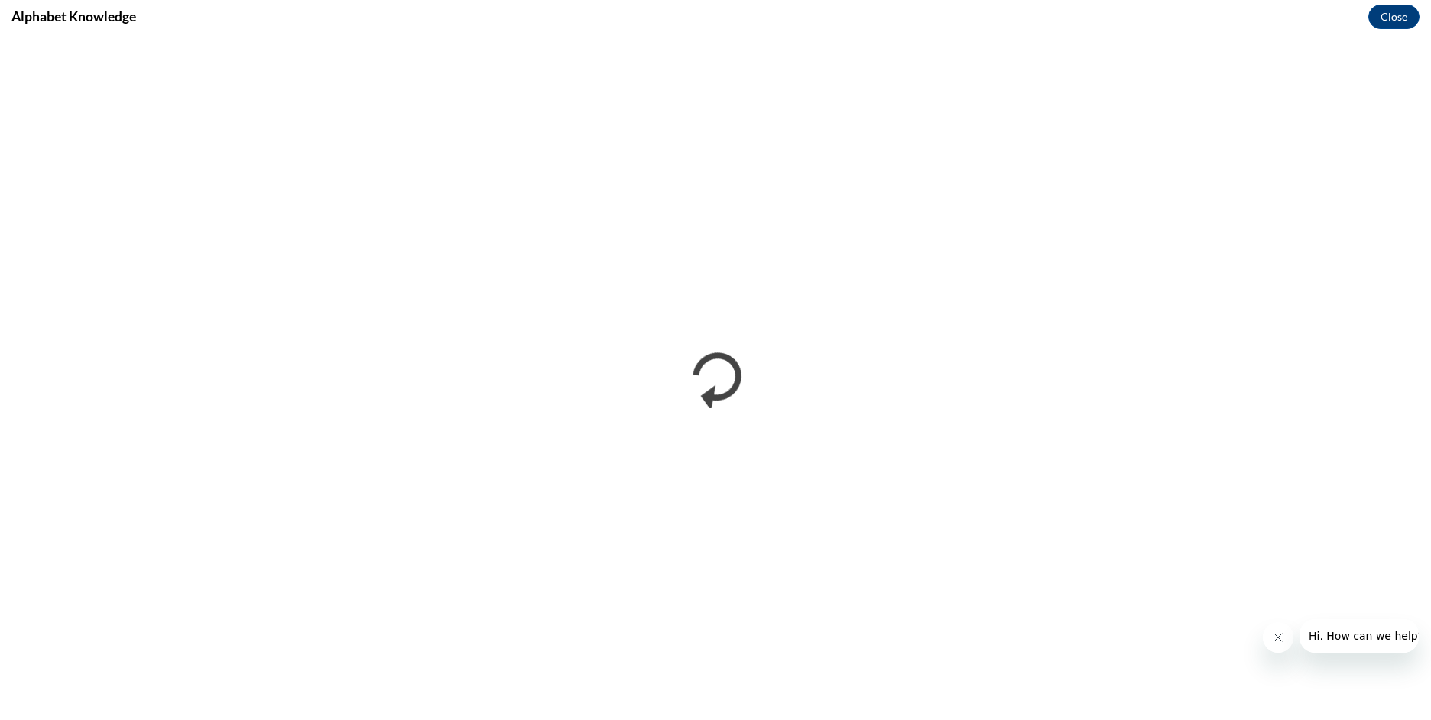
scroll to position [0, 0]
